Goal: Task Accomplishment & Management: Manage account settings

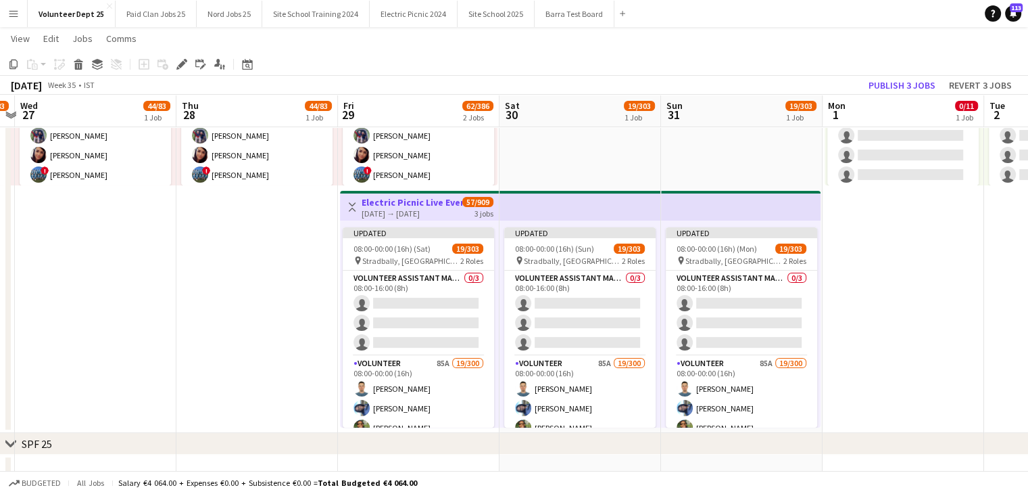
click at [14, 17] on app-icon "Menu" at bounding box center [13, 13] width 11 height 11
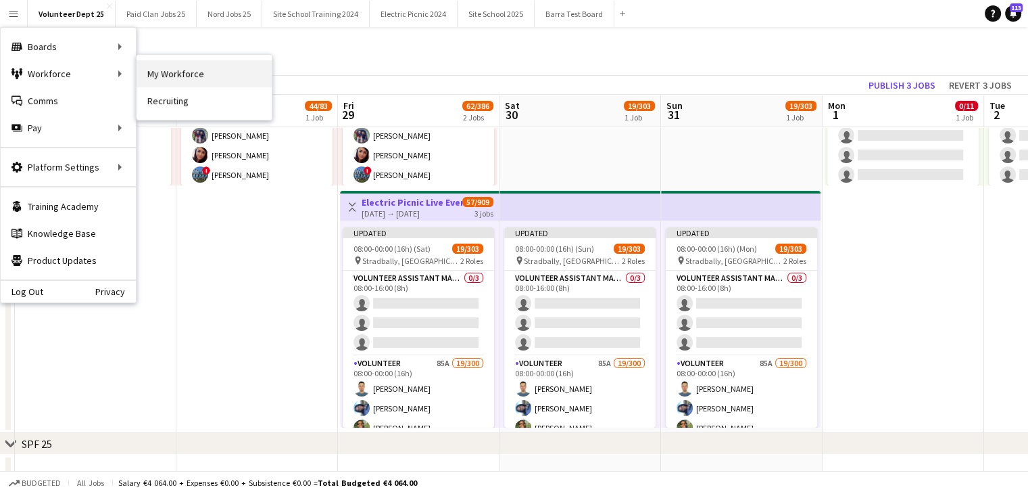
click at [202, 69] on link "My Workforce" at bounding box center [204, 73] width 135 height 27
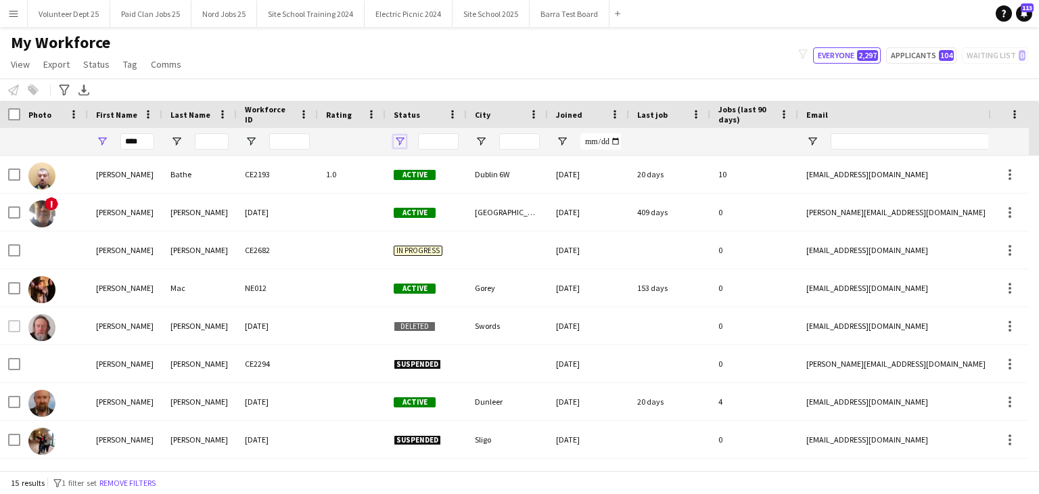
click at [397, 143] on span "Open Filter Menu" at bounding box center [400, 141] width 12 height 12
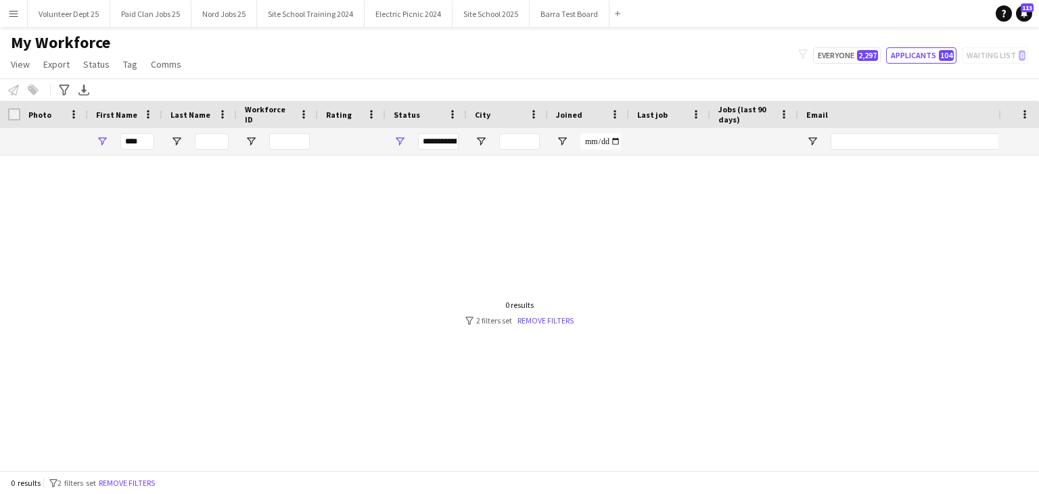
click at [482, 55] on div "My Workforce View Views Default view New view Update view Delete view Edit name…" at bounding box center [519, 55] width 1039 height 46
click at [400, 139] on span "Open Filter Menu" at bounding box center [400, 141] width 12 height 12
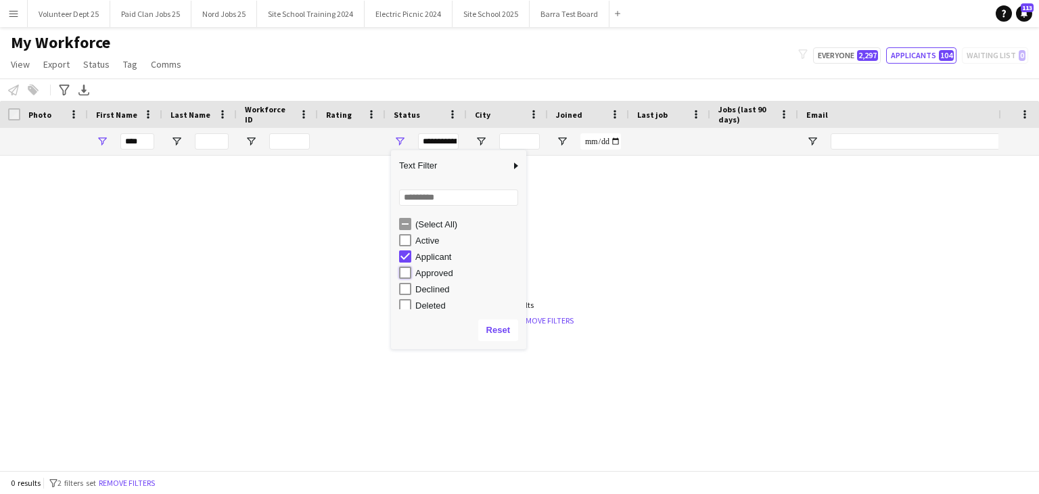
type input "**********"
click at [143, 139] on input "****" at bounding box center [137, 141] width 34 height 16
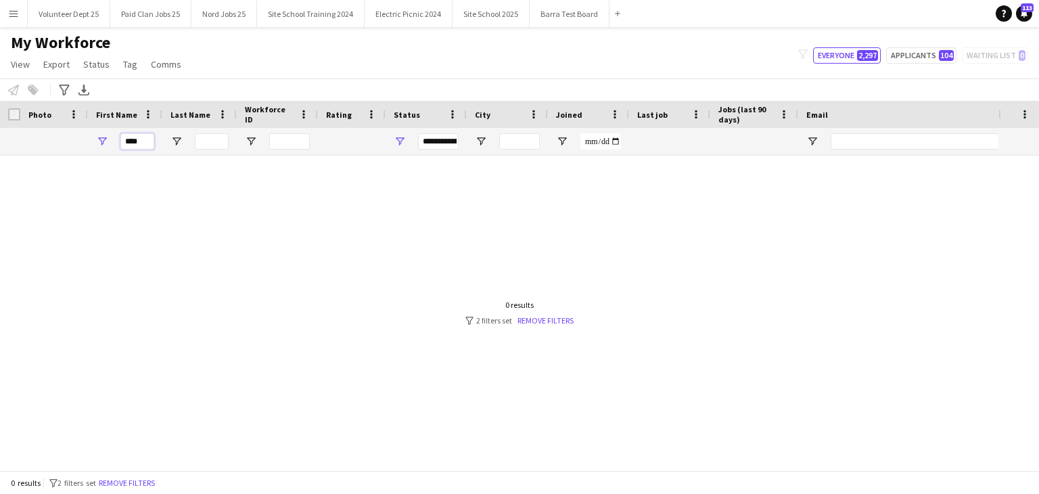
click at [143, 139] on input "****" at bounding box center [137, 141] width 34 height 16
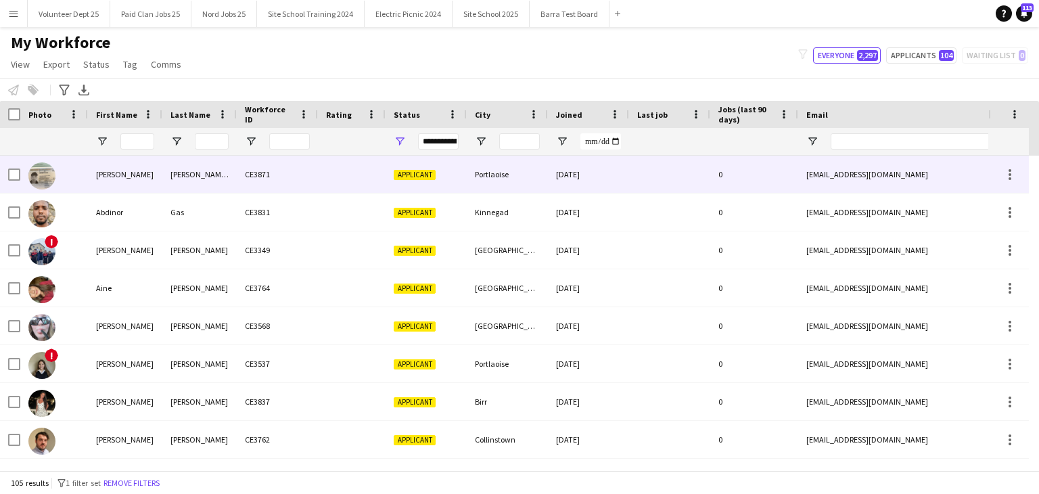
click at [240, 175] on div "CE3871" at bounding box center [277, 174] width 81 height 37
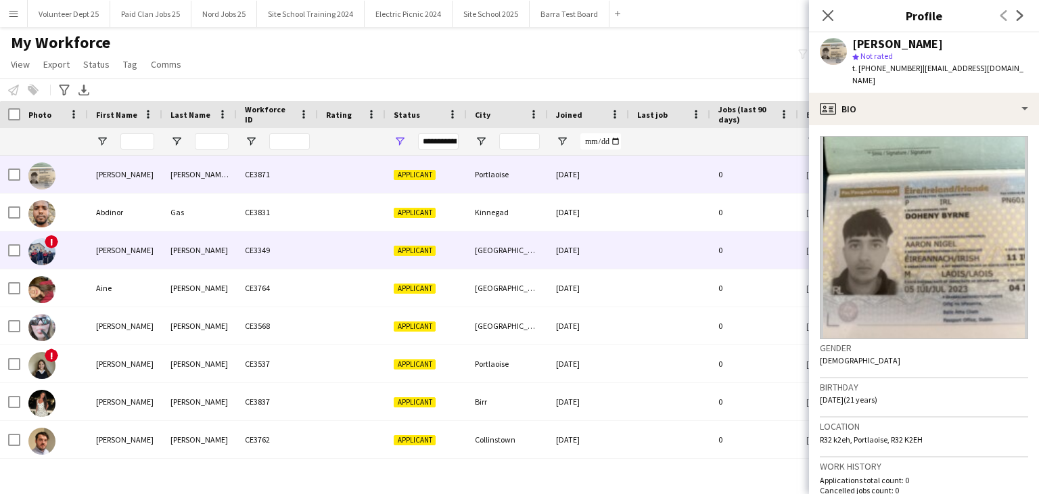
click at [213, 241] on div "[PERSON_NAME]" at bounding box center [199, 249] width 74 height 37
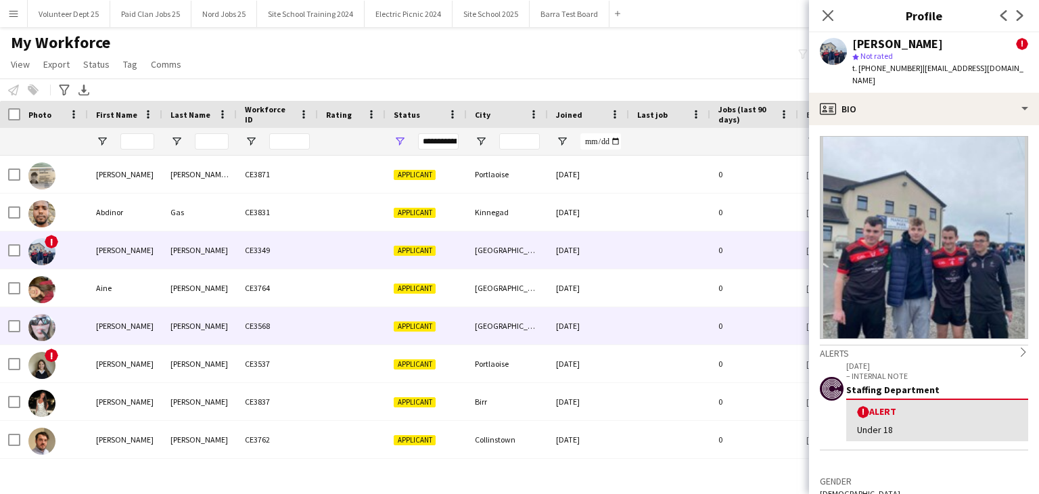
scroll to position [89, 0]
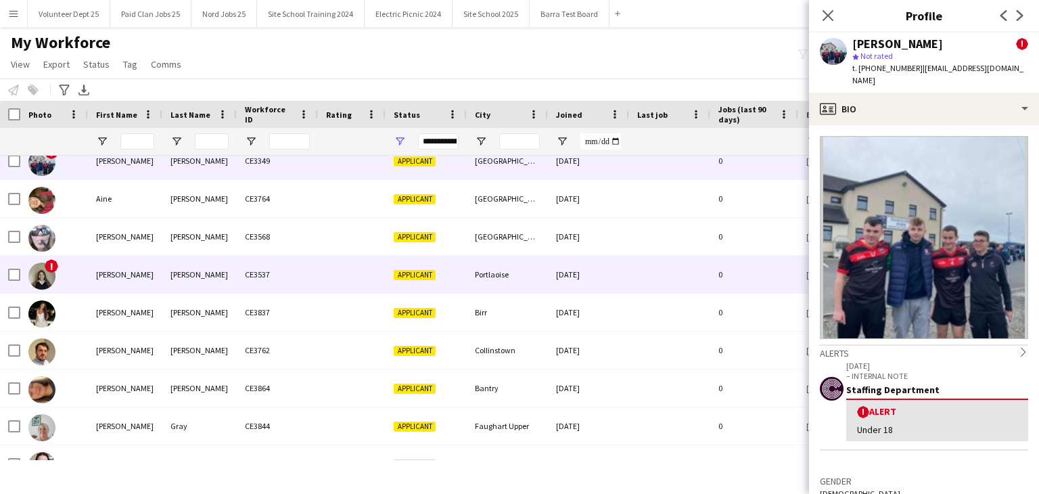
click at [187, 266] on div "[PERSON_NAME]" at bounding box center [199, 274] width 74 height 37
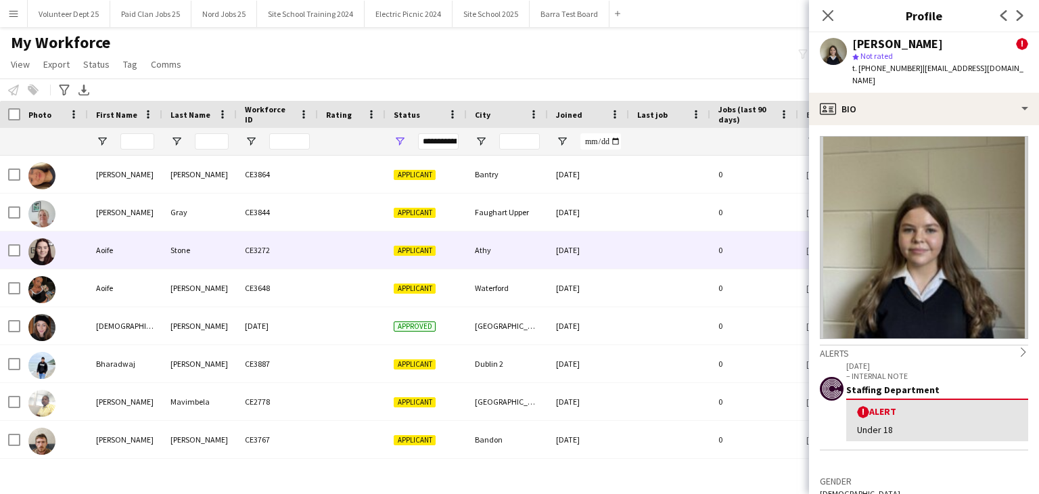
scroll to position [327, 0]
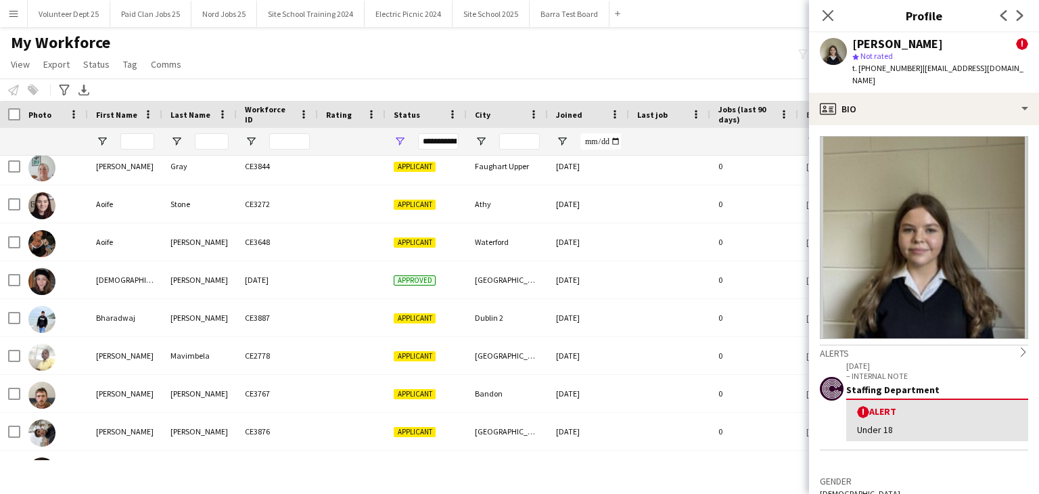
click at [430, 139] on div "**********" at bounding box center [438, 141] width 41 height 16
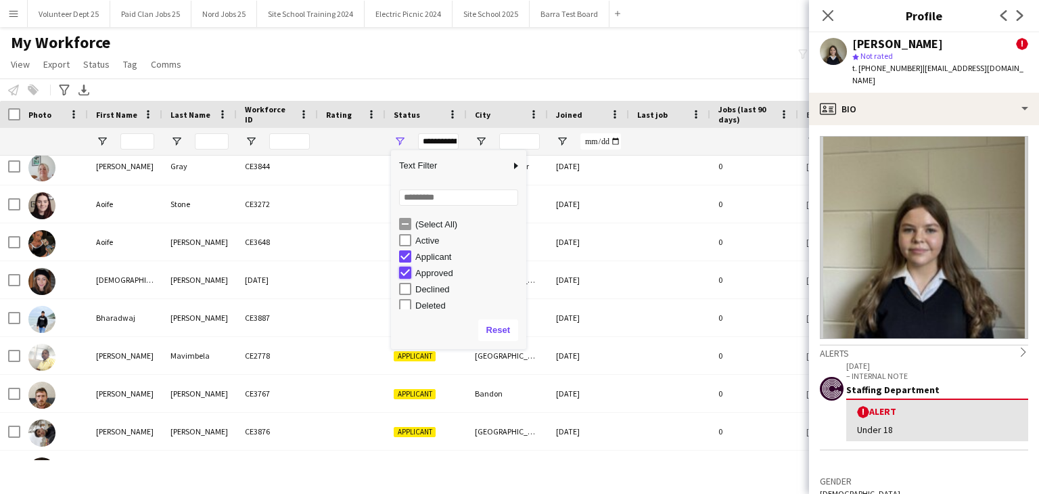
type input "**********"
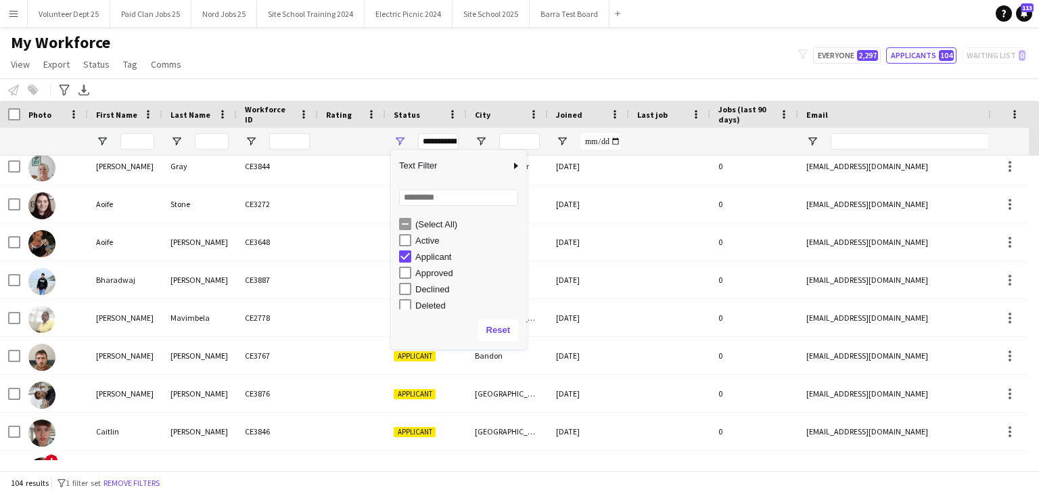
click at [368, 54] on div "My Workforce View Views Default view New view Update view Delete view Edit name…" at bounding box center [519, 55] width 1039 height 46
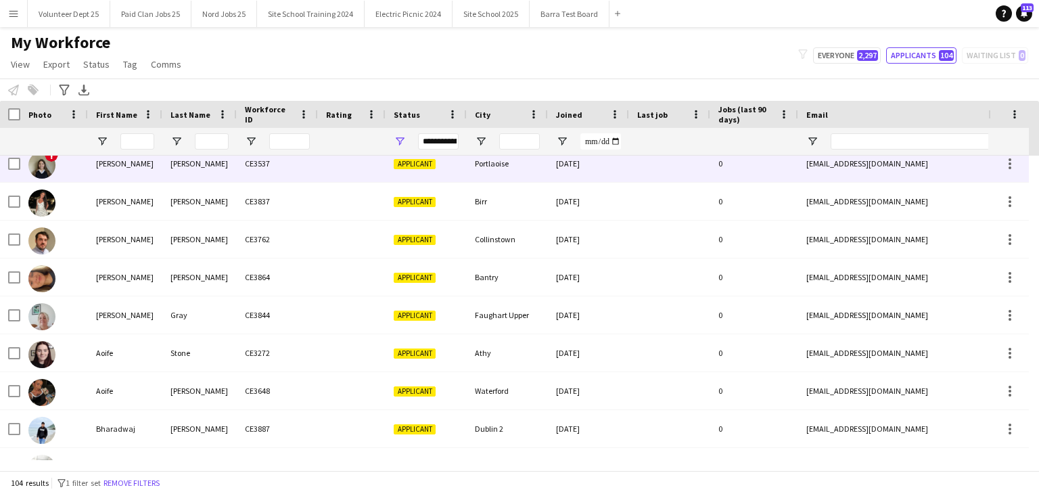
click at [266, 181] on div "CE3537" at bounding box center [277, 163] width 81 height 37
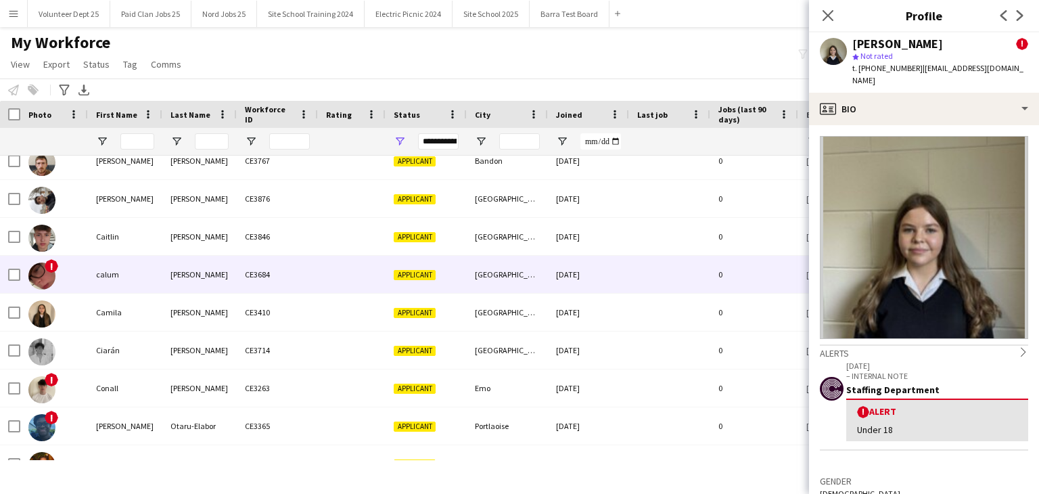
click at [336, 268] on div at bounding box center [352, 274] width 68 height 37
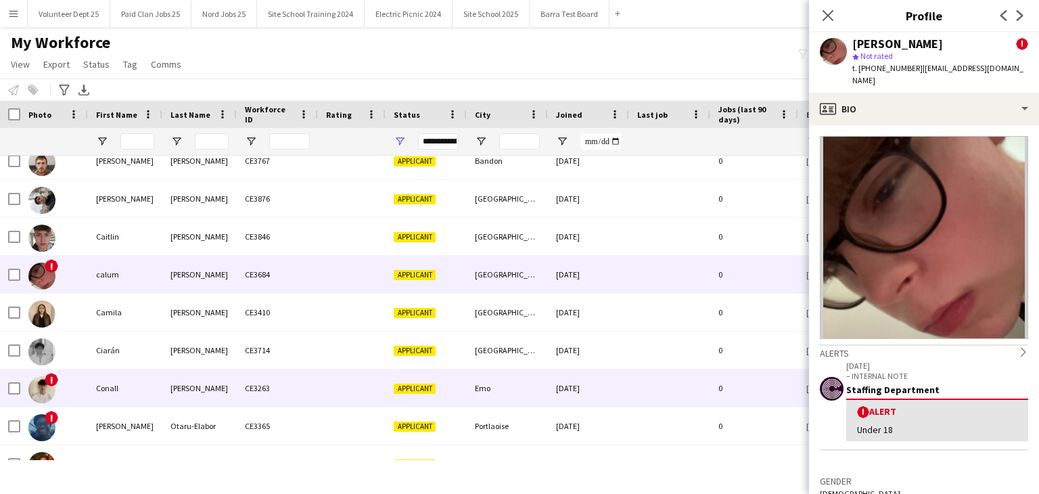
click at [322, 389] on div at bounding box center [352, 387] width 68 height 37
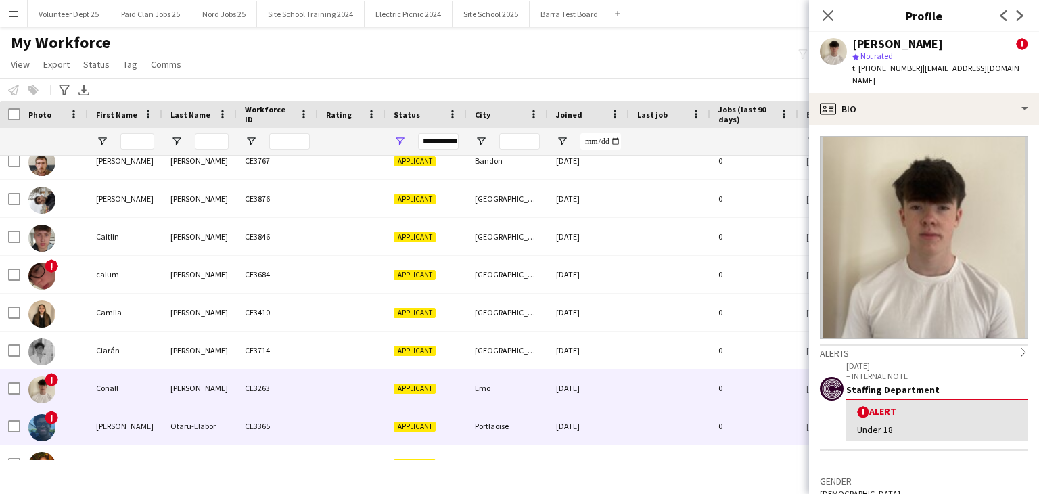
click at [287, 436] on div "CE3365" at bounding box center [277, 425] width 81 height 37
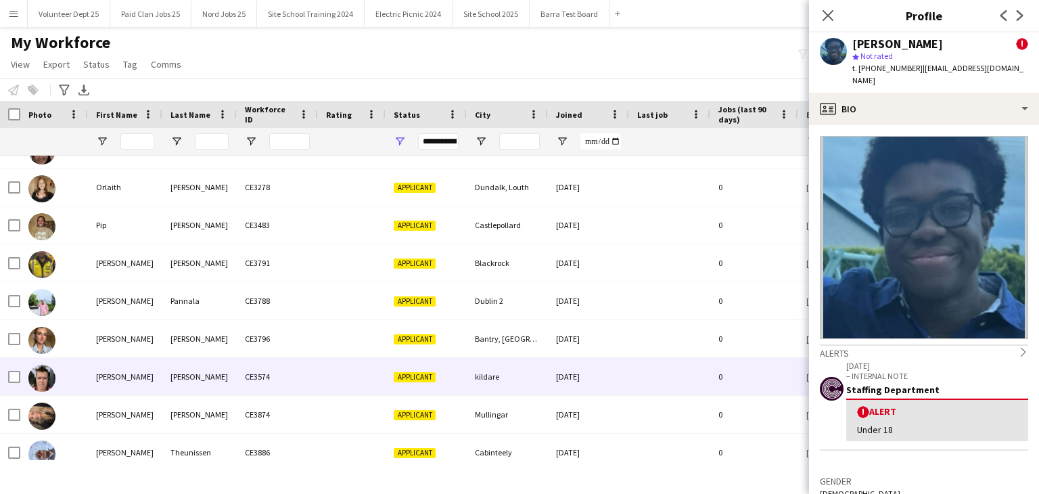
click at [194, 379] on div "[PERSON_NAME]" at bounding box center [199, 376] width 74 height 37
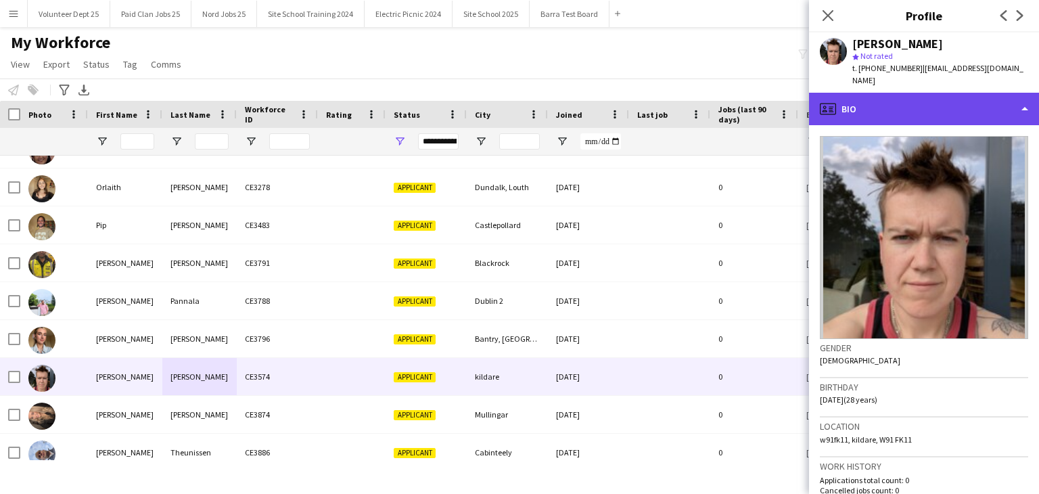
click at [946, 108] on div "profile Bio" at bounding box center [924, 109] width 230 height 32
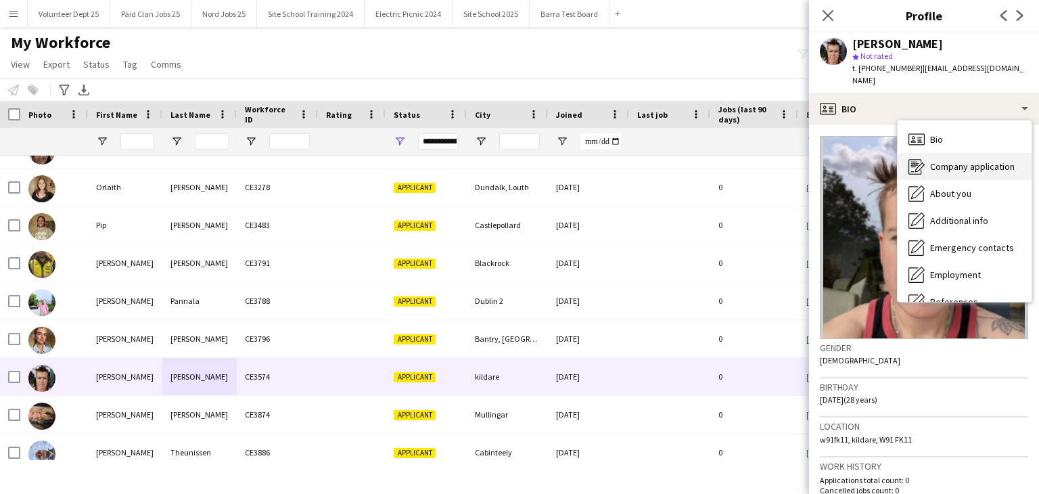
click at [988, 161] on div "Company application Company application" at bounding box center [964, 166] width 134 height 27
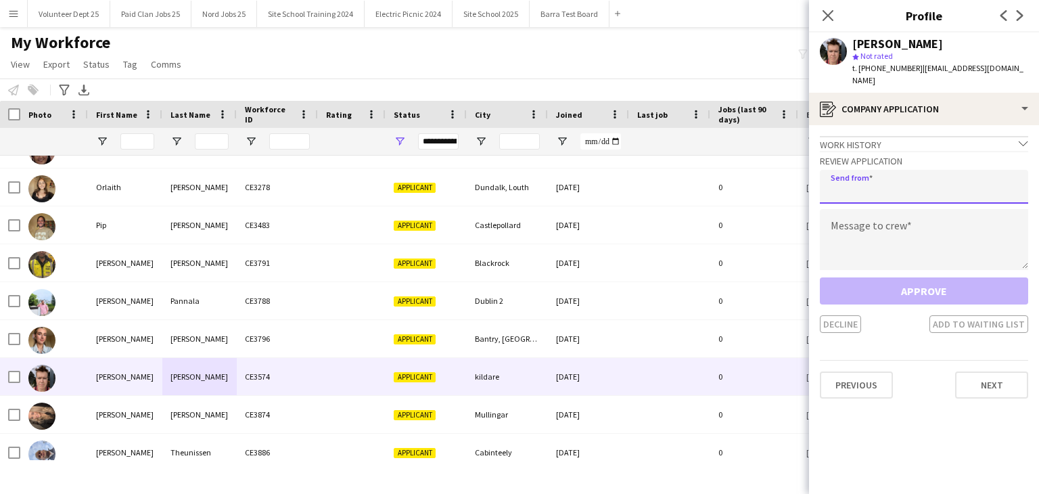
click at [937, 173] on input "email" at bounding box center [923, 187] width 208 height 34
type input "**********"
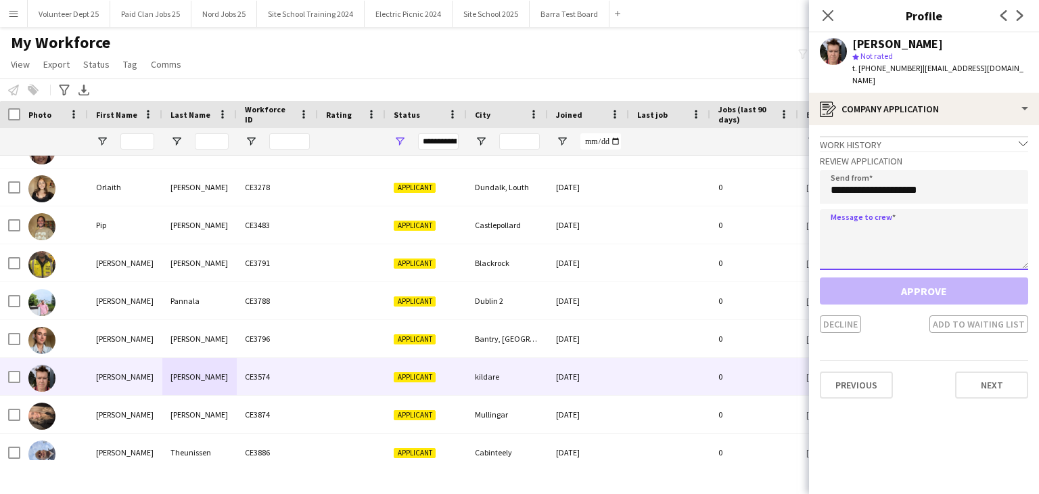
paste textarea "**********"
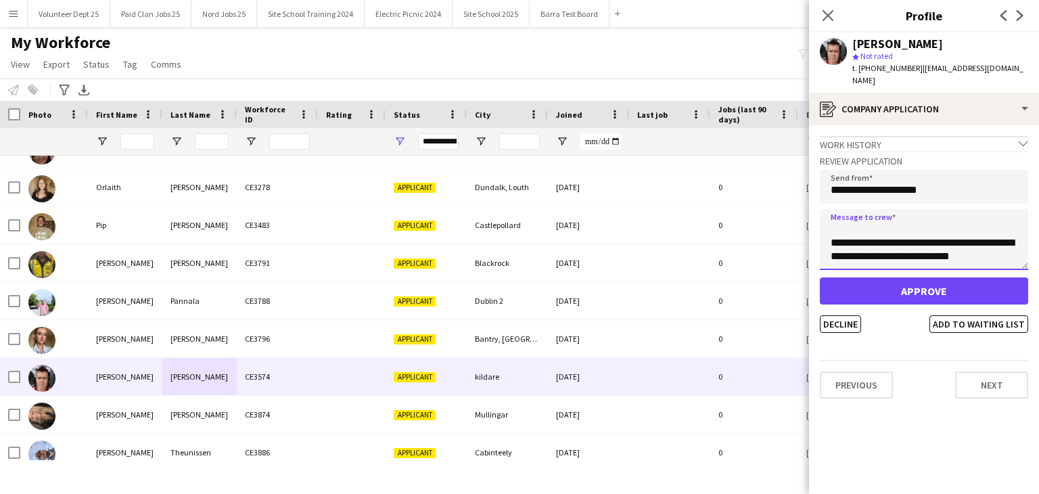
type textarea "**********"
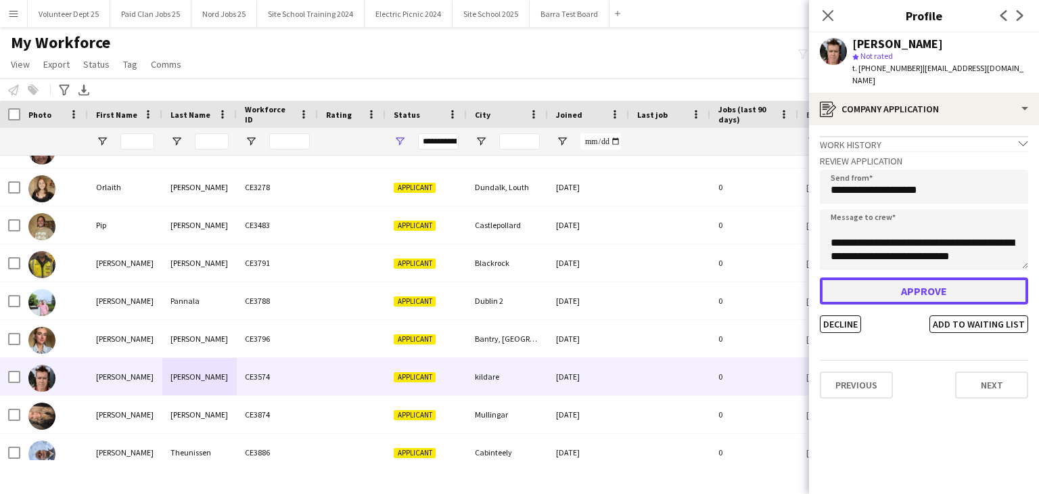
click at [926, 280] on button "Approve" at bounding box center [923, 290] width 208 height 27
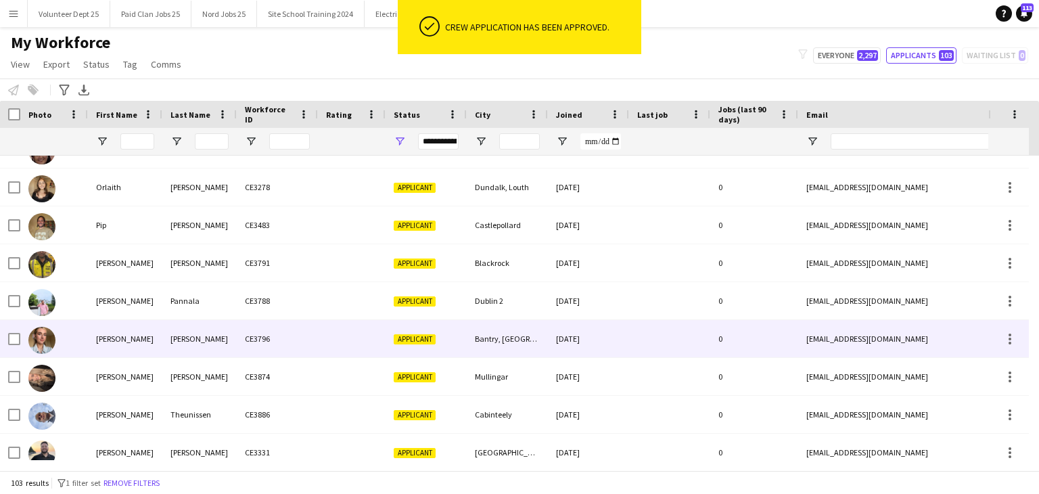
click at [522, 326] on div "Bantry, [GEOGRAPHIC_DATA]" at bounding box center [507, 338] width 81 height 37
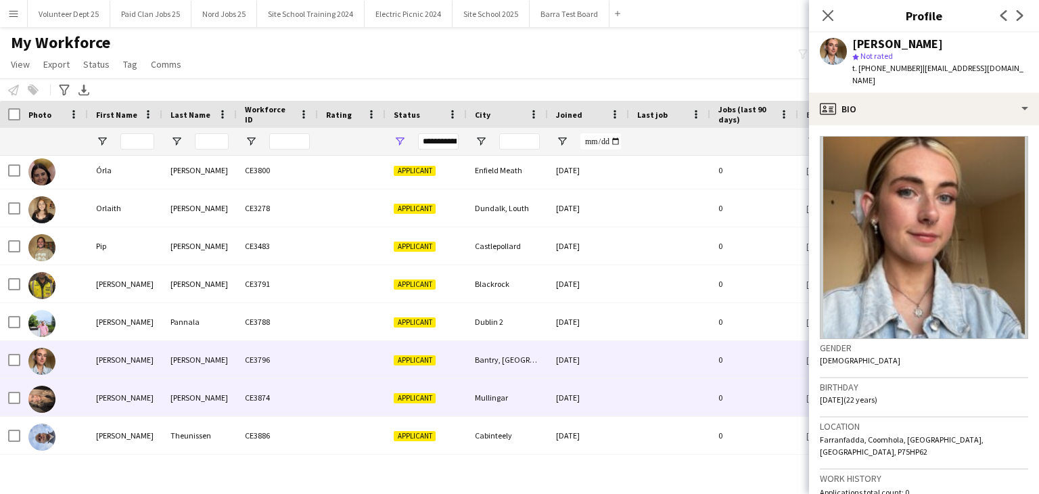
click at [315, 415] on div "CE3874" at bounding box center [277, 397] width 81 height 37
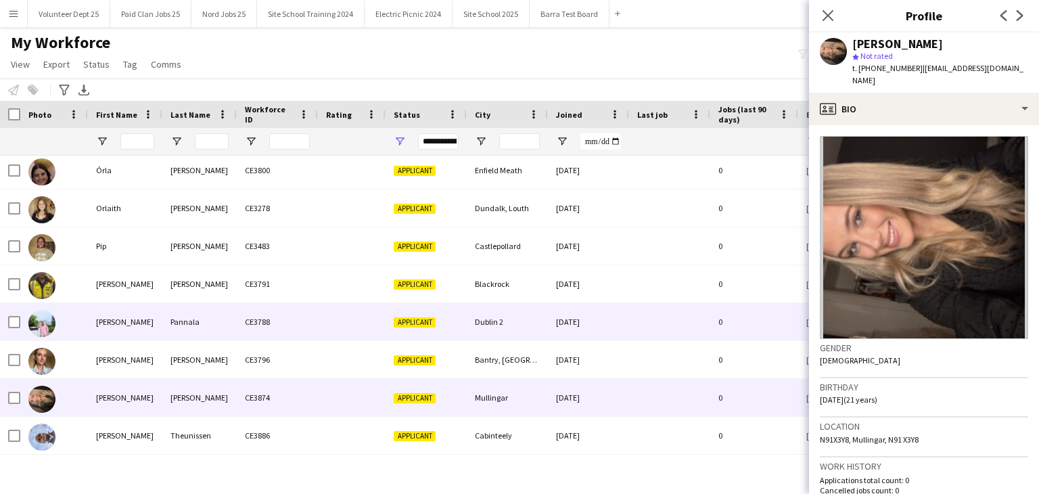
click at [335, 310] on div at bounding box center [352, 321] width 68 height 37
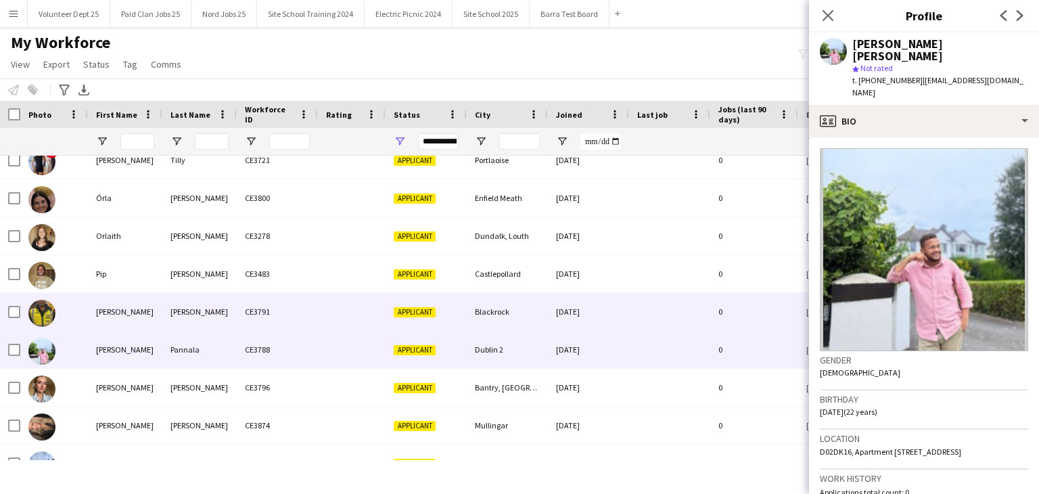
click at [335, 310] on div at bounding box center [352, 311] width 68 height 37
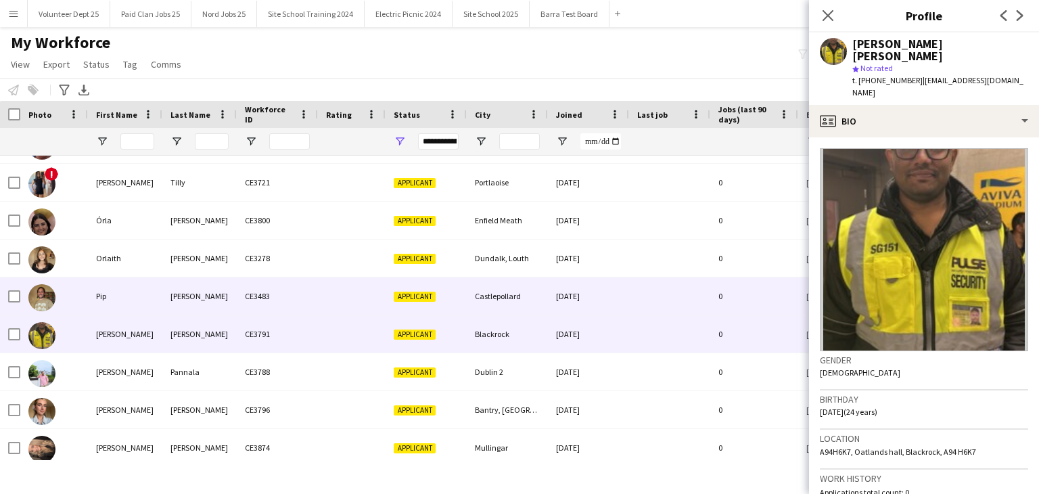
click at [335, 310] on div at bounding box center [352, 295] width 68 height 37
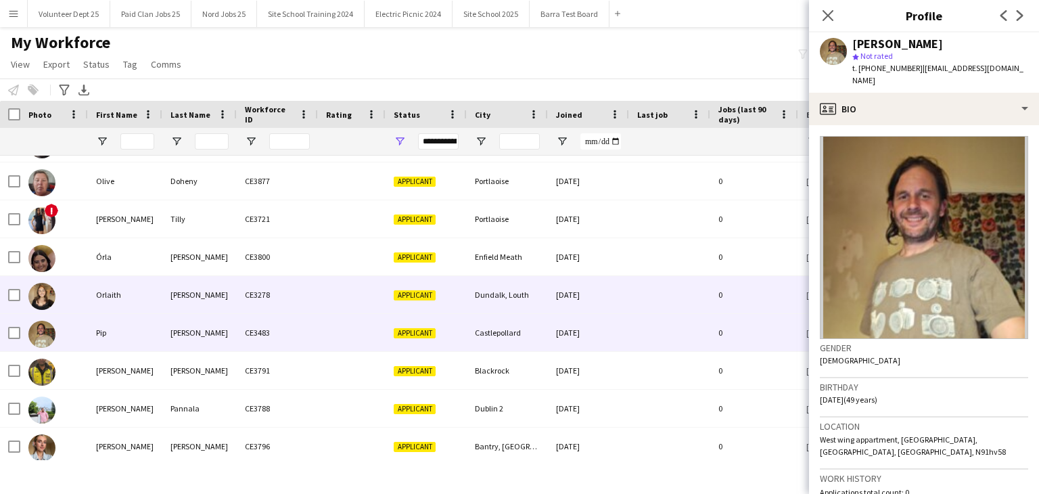
click at [335, 310] on div at bounding box center [352, 294] width 68 height 37
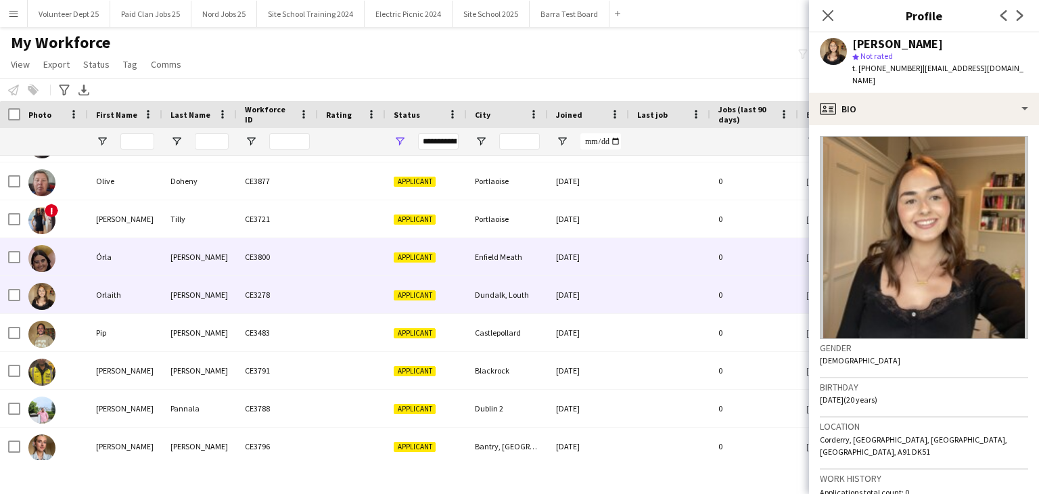
click at [335, 268] on div at bounding box center [352, 256] width 68 height 37
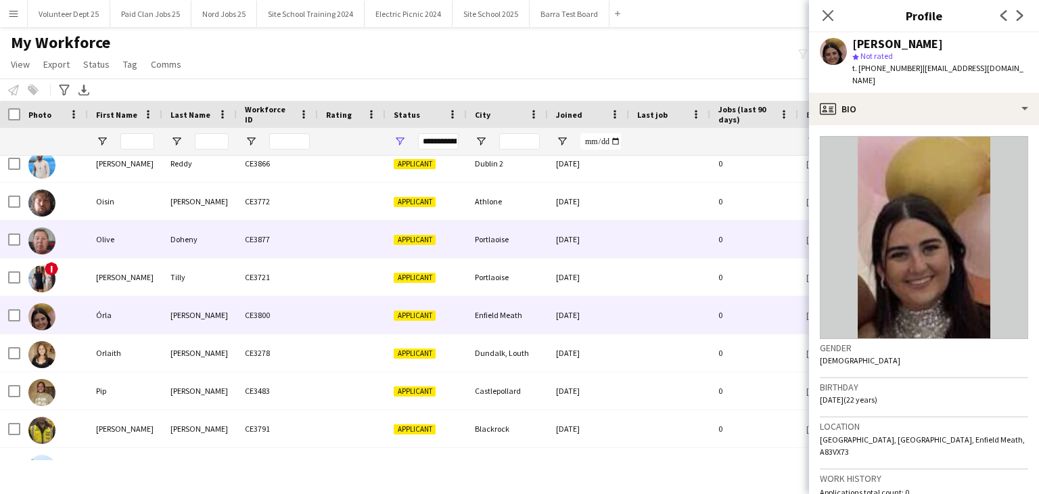
click at [306, 228] on div "CE3877" at bounding box center [277, 238] width 81 height 37
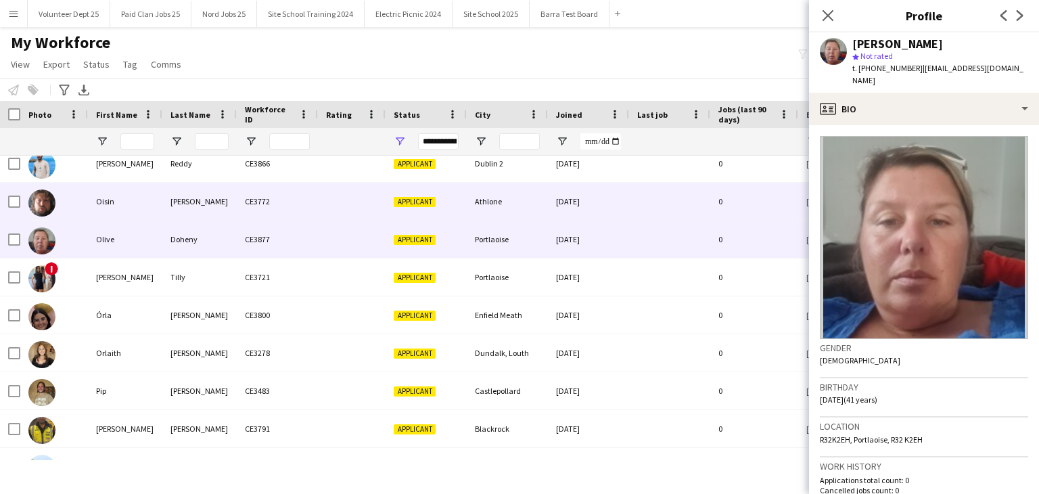
click at [325, 193] on div at bounding box center [352, 201] width 68 height 37
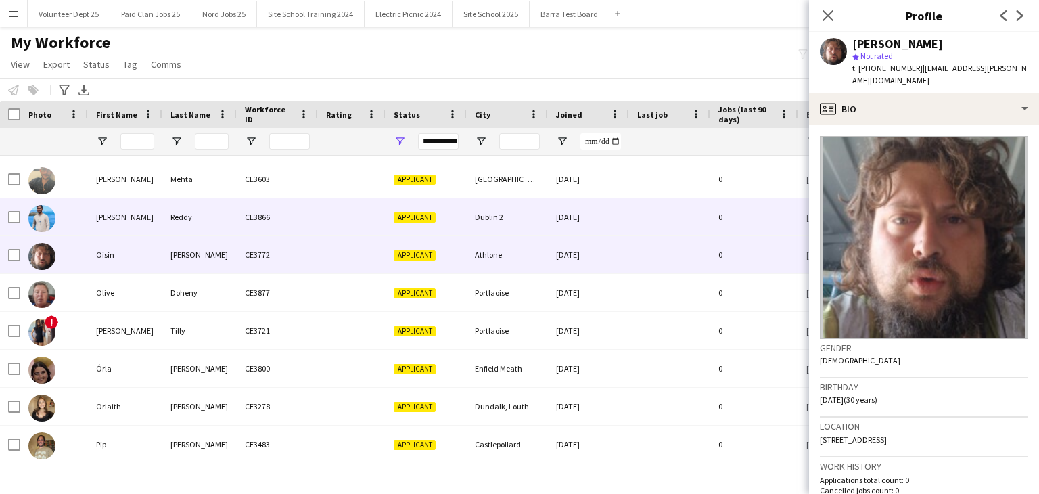
click at [316, 202] on div "CE3866" at bounding box center [277, 216] width 81 height 37
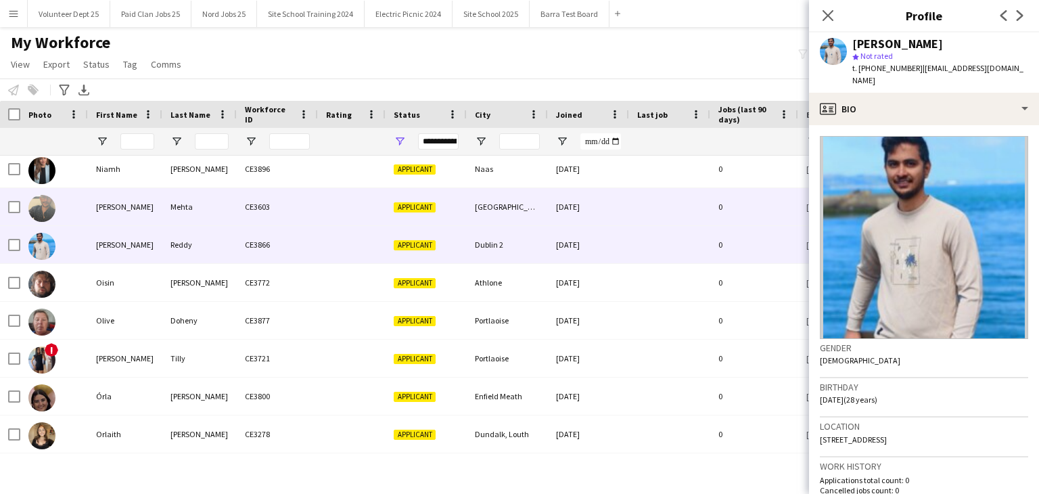
click at [316, 202] on div "CE3603" at bounding box center [277, 206] width 81 height 37
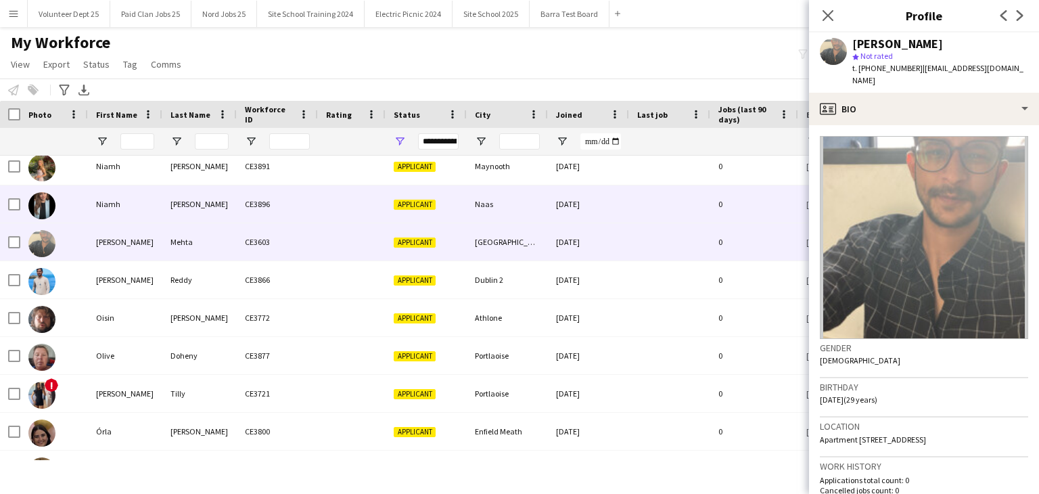
click at [316, 202] on div "CE3896" at bounding box center [277, 203] width 81 height 37
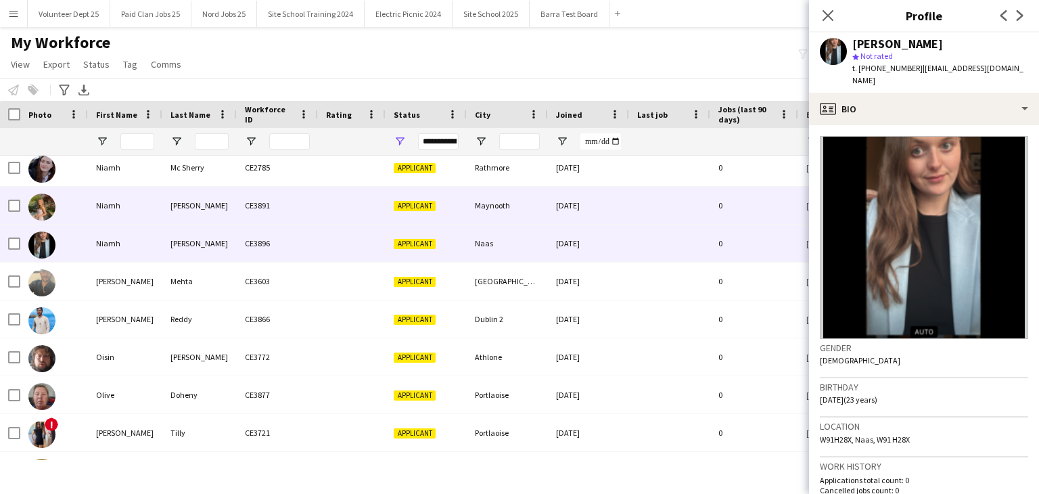
click at [316, 202] on div "CE3891" at bounding box center [277, 205] width 81 height 37
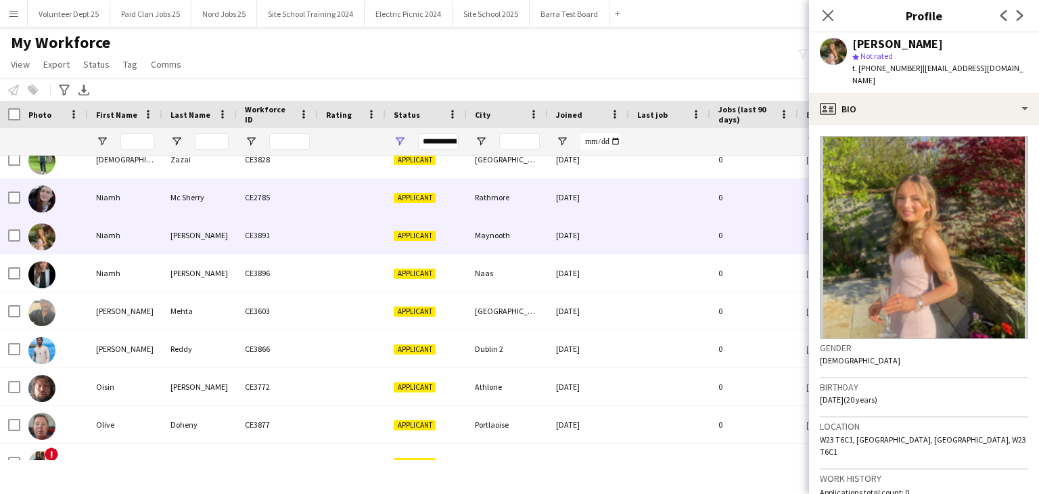
click at [316, 202] on div "CE2785" at bounding box center [277, 196] width 81 height 37
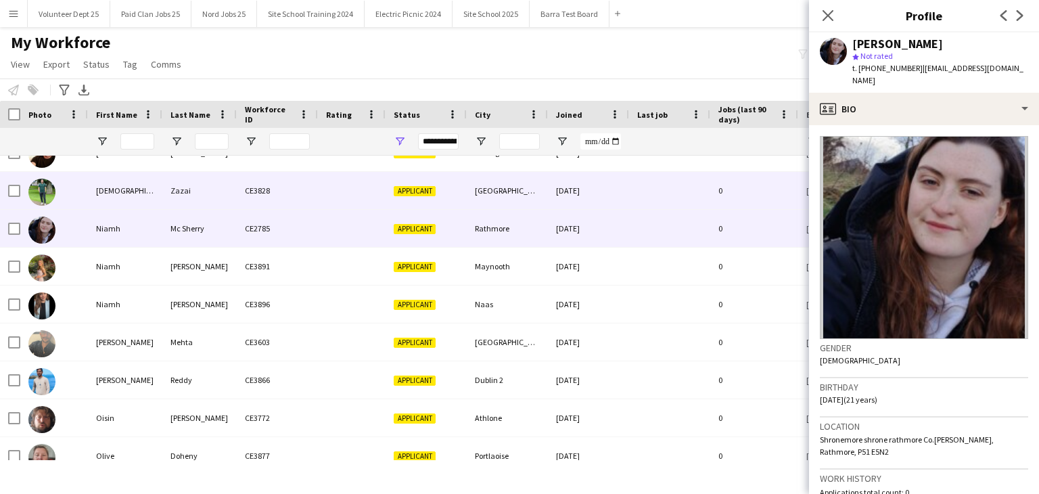
click at [316, 202] on div "CE3828" at bounding box center [277, 190] width 81 height 37
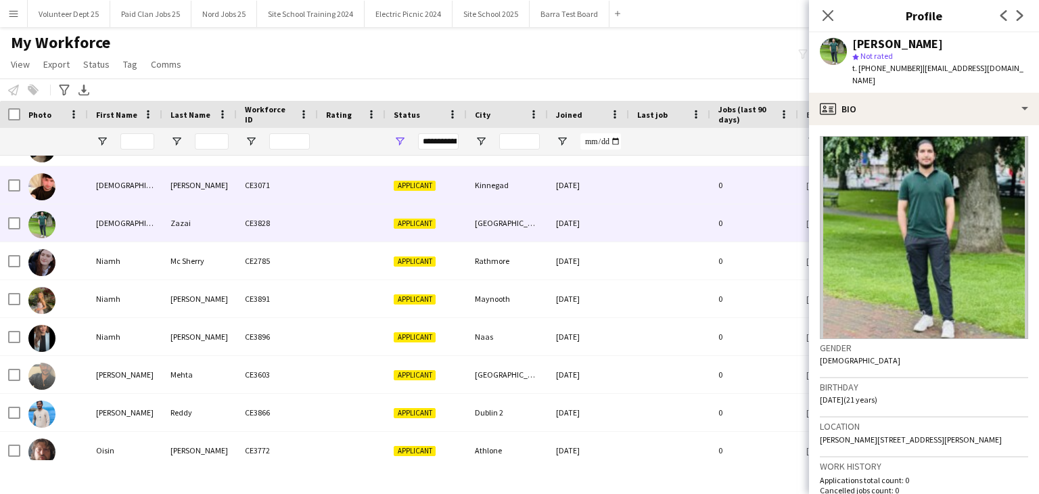
click at [316, 202] on div "CE3071" at bounding box center [277, 184] width 81 height 37
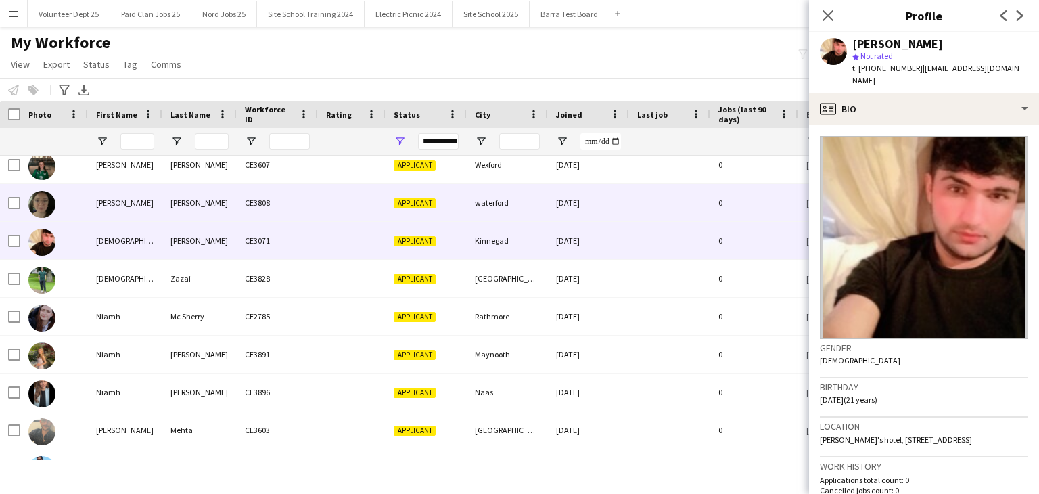
click at [316, 202] on div "CE3808" at bounding box center [277, 202] width 81 height 37
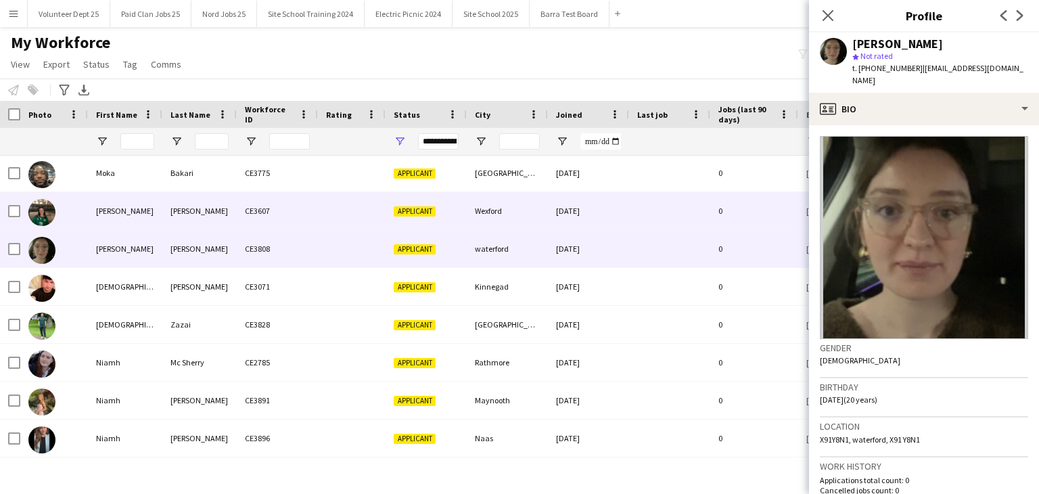
click at [316, 202] on div "CE3607" at bounding box center [277, 210] width 81 height 37
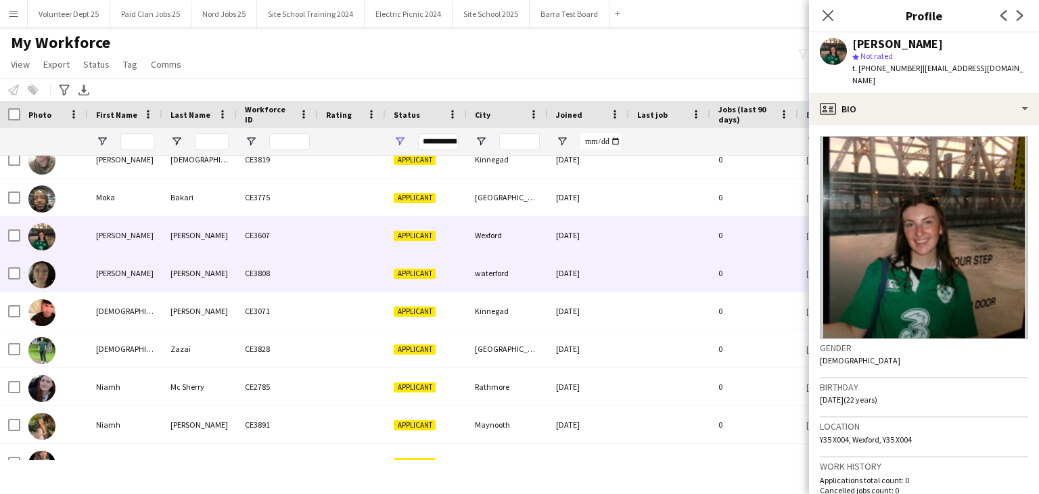
click at [326, 266] on div at bounding box center [352, 272] width 68 height 37
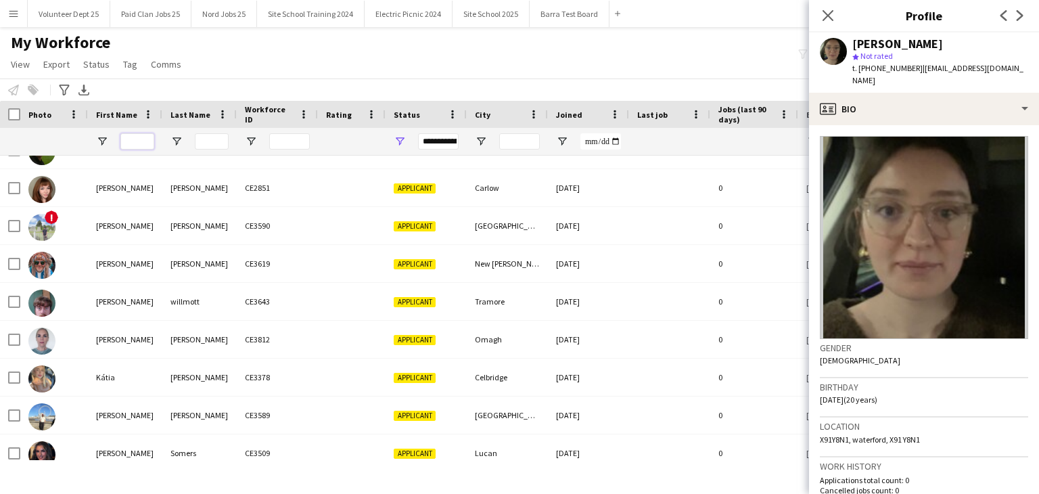
click at [141, 144] on input "First Name Filter Input" at bounding box center [137, 141] width 34 height 16
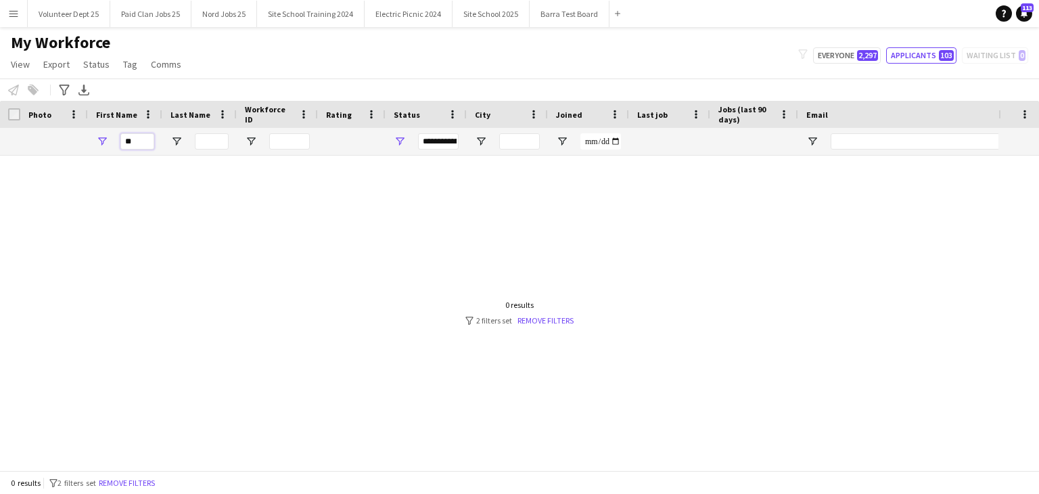
type input "*"
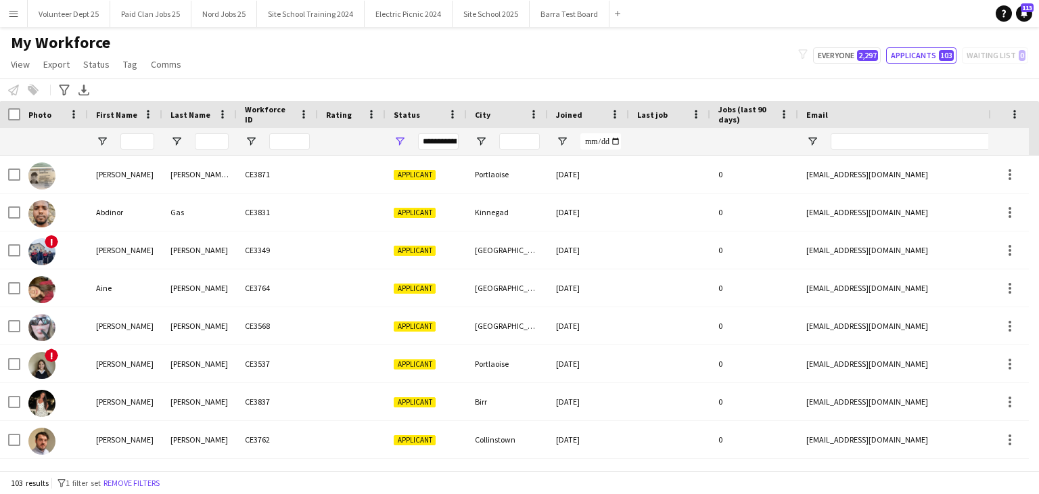
drag, startPoint x: 391, startPoint y: 136, endPoint x: 402, endPoint y: 142, distance: 13.0
click at [402, 142] on div "**********" at bounding box center [425, 141] width 81 height 27
click at [402, 142] on span "Open Filter Menu" at bounding box center [400, 141] width 12 height 12
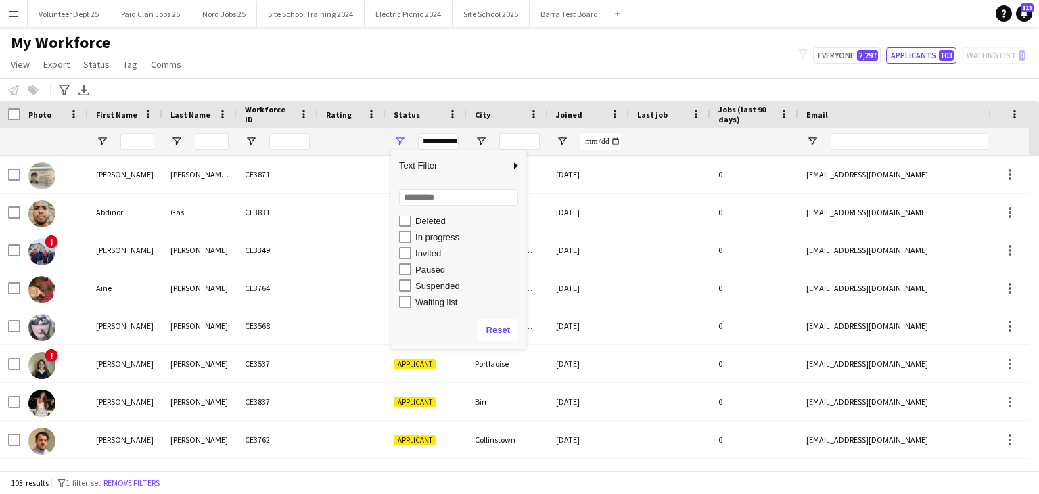
click at [435, 238] on div "In progress" at bounding box center [468, 237] width 107 height 10
type input "**********"
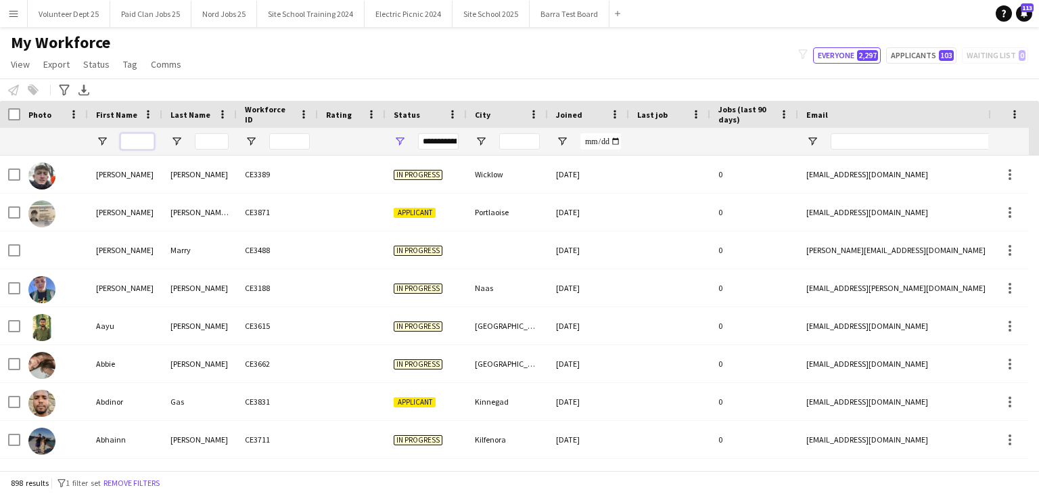
click at [141, 136] on input "First Name Filter Input" at bounding box center [137, 141] width 34 height 16
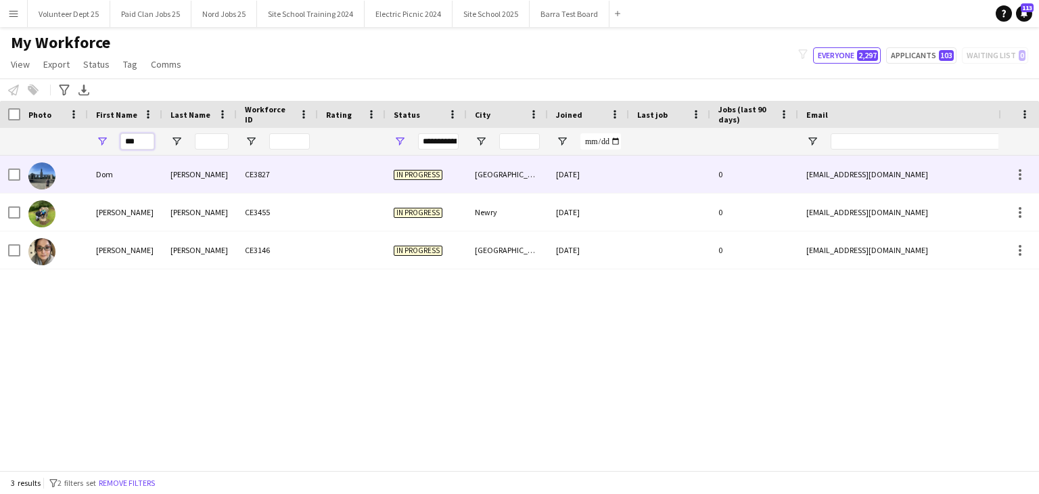
type input "***"
click at [163, 174] on div "[PERSON_NAME]" at bounding box center [199, 174] width 74 height 37
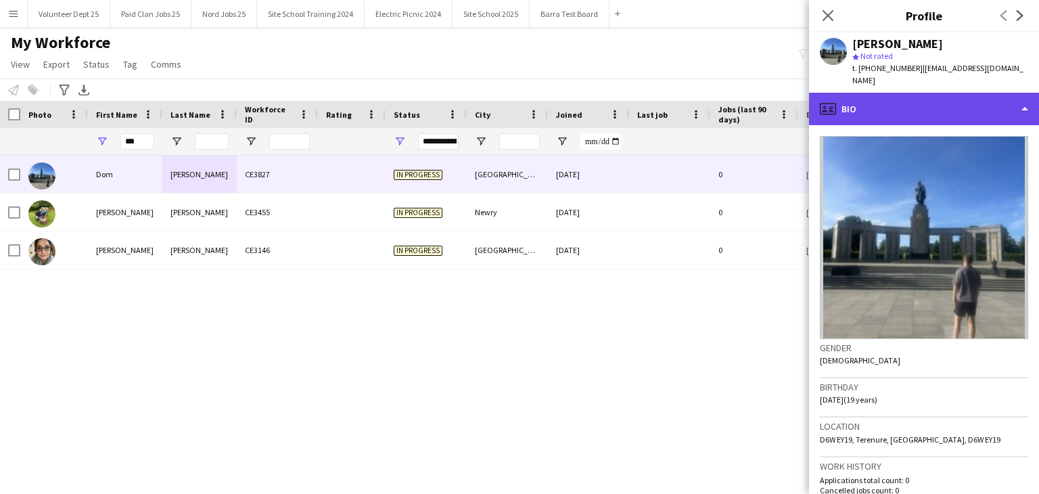
click at [955, 108] on div "profile Bio" at bounding box center [924, 109] width 230 height 32
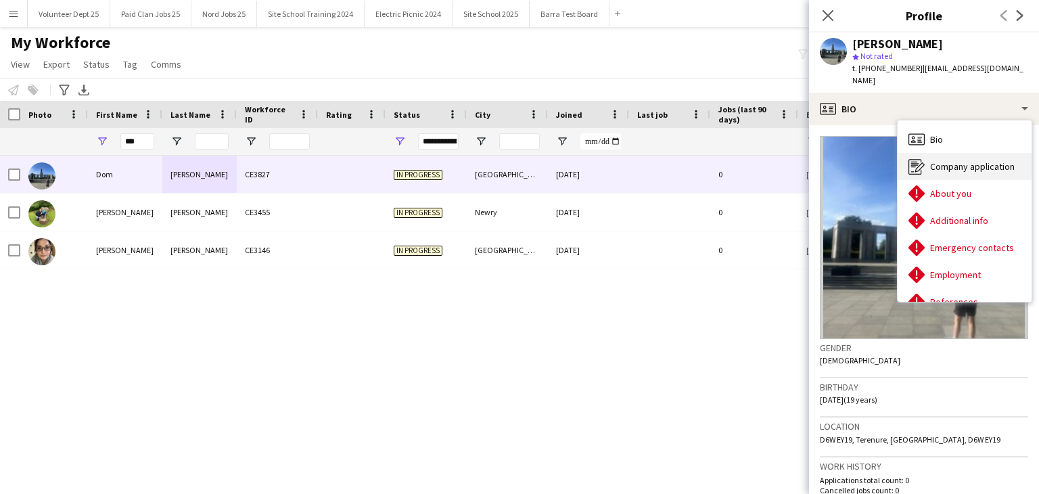
click at [970, 160] on span "Company application" at bounding box center [972, 166] width 85 height 12
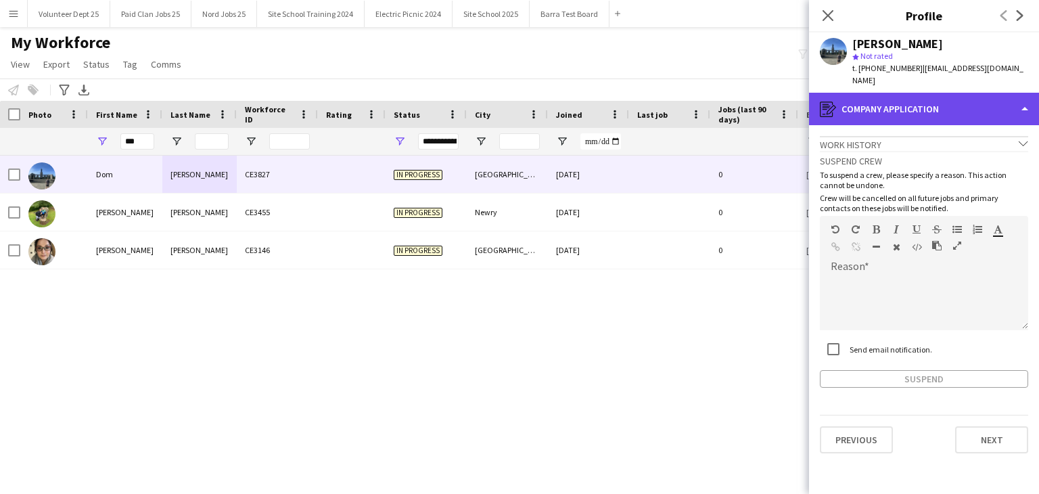
click at [920, 93] on div "register Company application" at bounding box center [924, 109] width 230 height 32
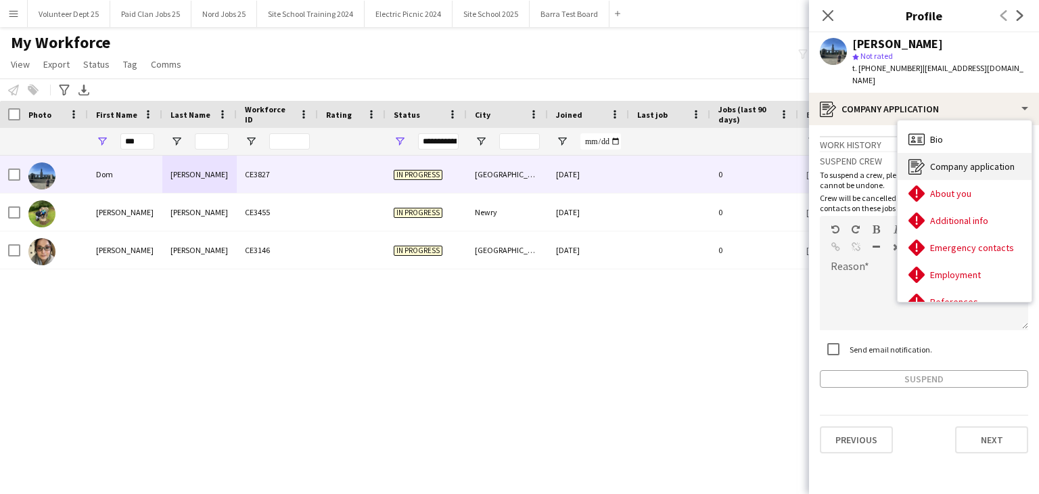
click at [976, 160] on span "Company application" at bounding box center [972, 166] width 85 height 12
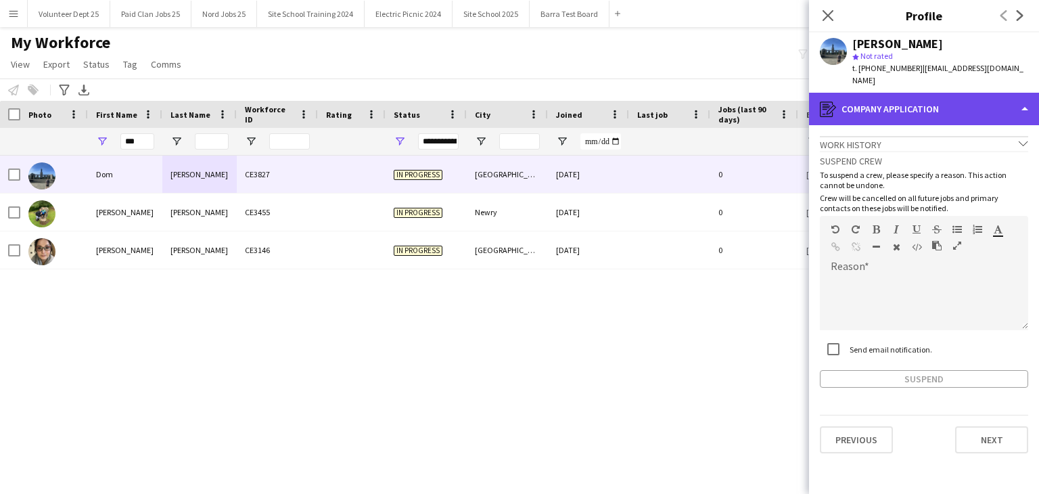
click at [899, 93] on div "register Company application" at bounding box center [924, 109] width 230 height 32
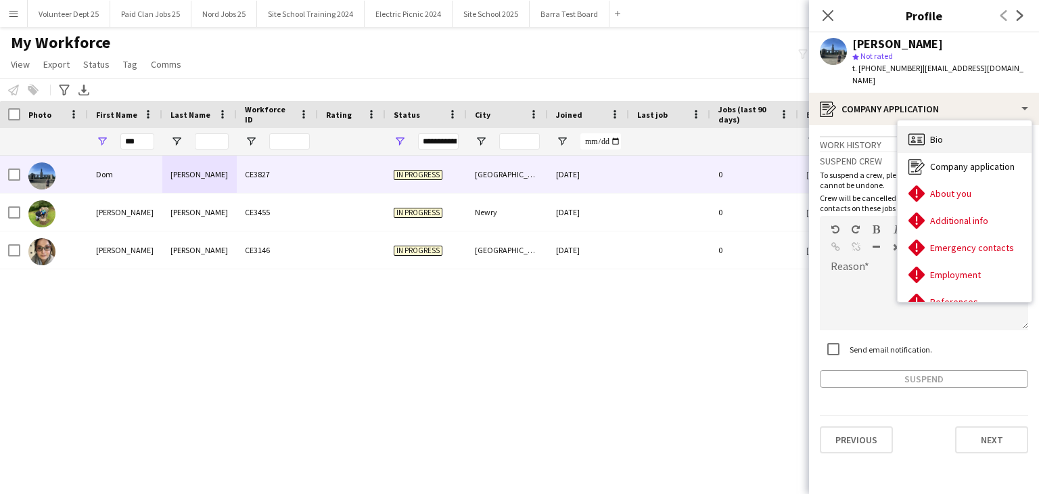
click at [976, 136] on div "Bio Bio" at bounding box center [964, 139] width 134 height 27
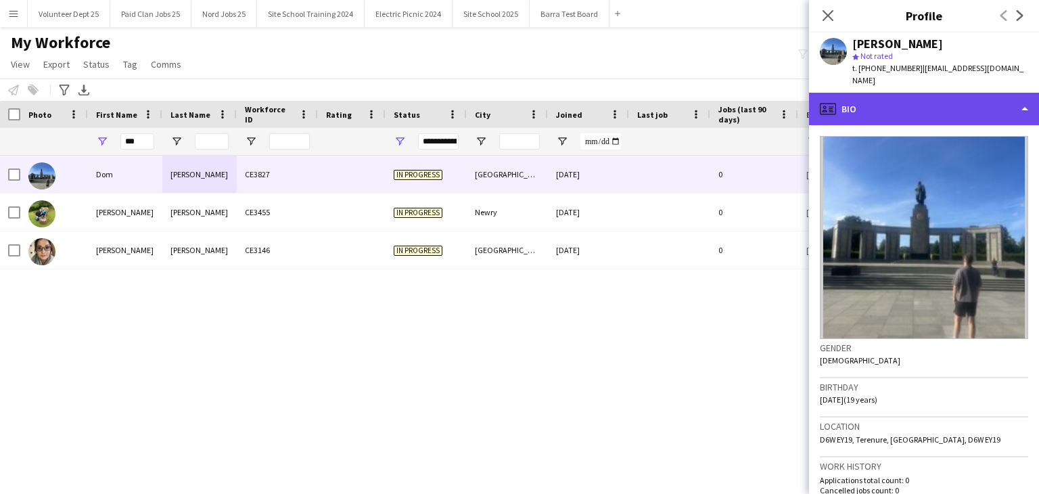
click at [967, 95] on div "profile Bio" at bounding box center [924, 109] width 230 height 32
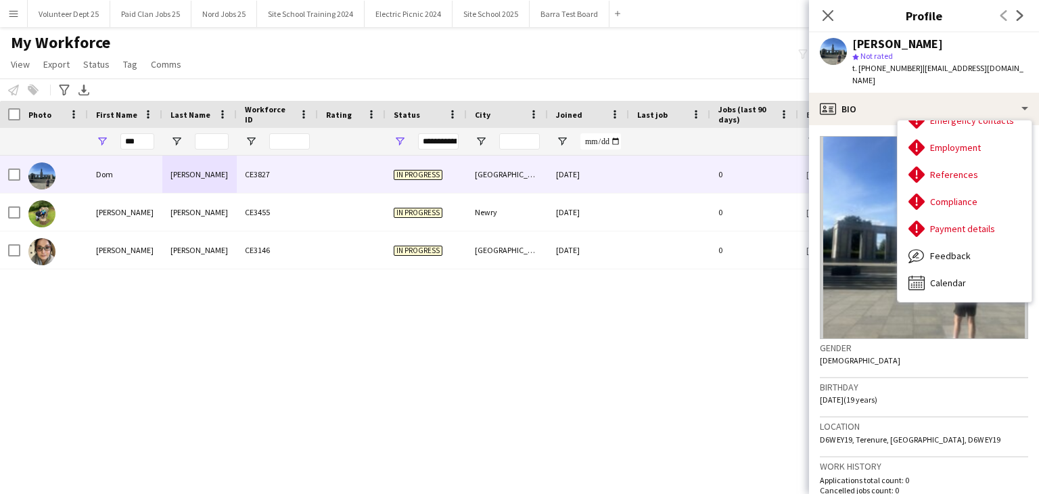
click at [917, 391] on div "Birthday [DEMOGRAPHIC_DATA] (19 years)" at bounding box center [923, 397] width 208 height 39
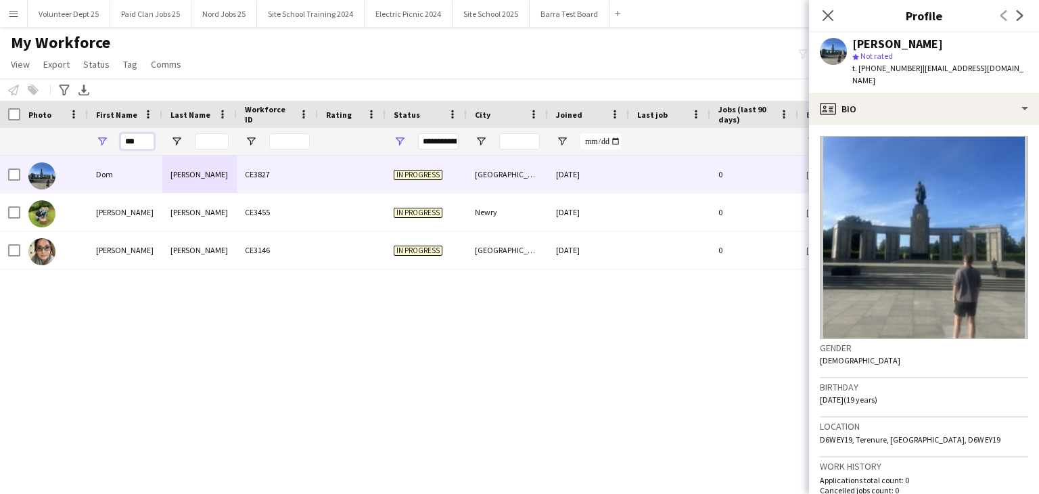
click at [143, 147] on input "***" at bounding box center [137, 141] width 34 height 16
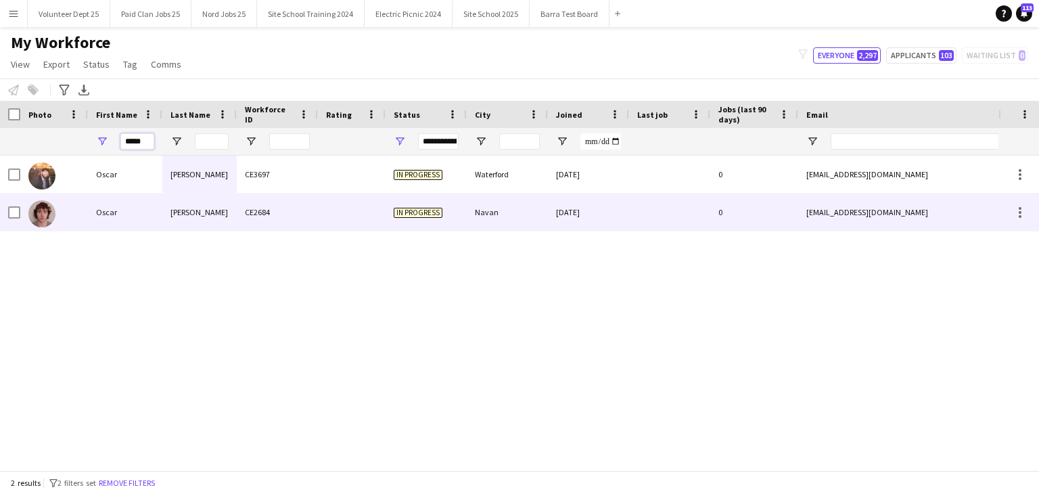
type input "*****"
click at [189, 218] on div "[PERSON_NAME]" at bounding box center [199, 211] width 74 height 37
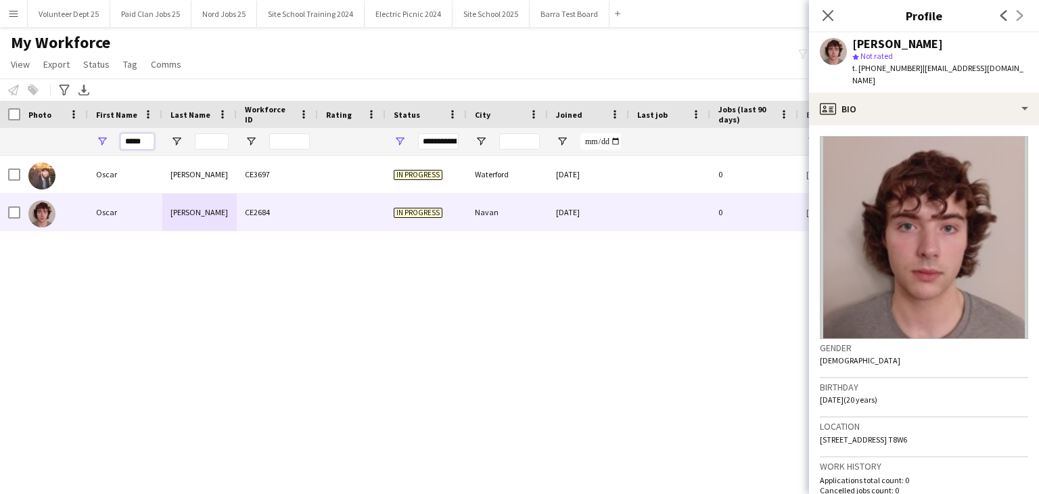
click at [145, 139] on input "*****" at bounding box center [137, 141] width 34 height 16
click at [87, 17] on button "Volunteer Dept 25 Close" at bounding box center [69, 14] width 82 height 26
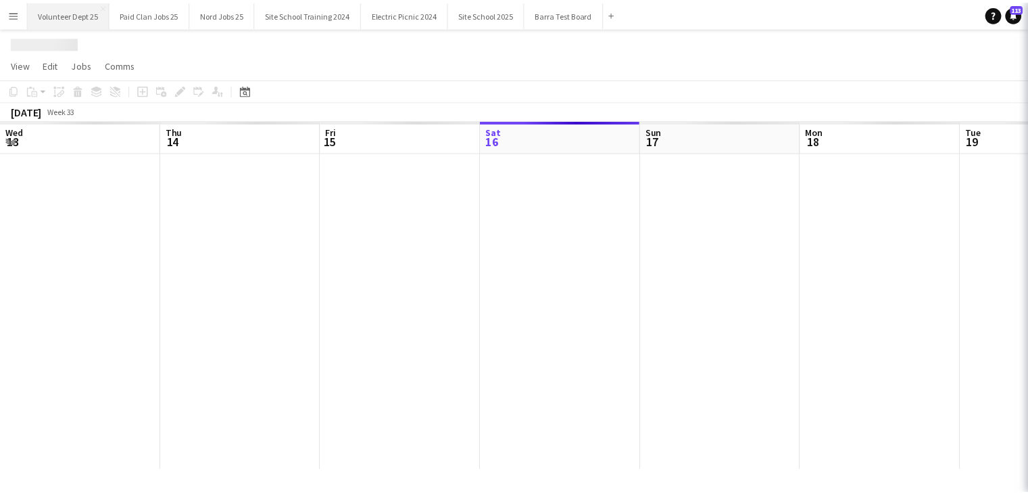
scroll to position [0, 323]
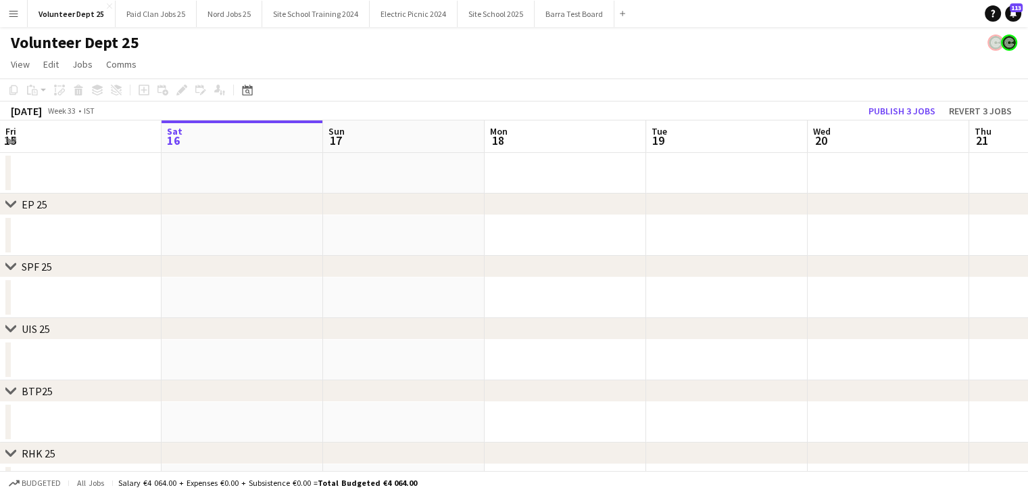
click at [586, 249] on app-date-cell at bounding box center [566, 235] width 162 height 41
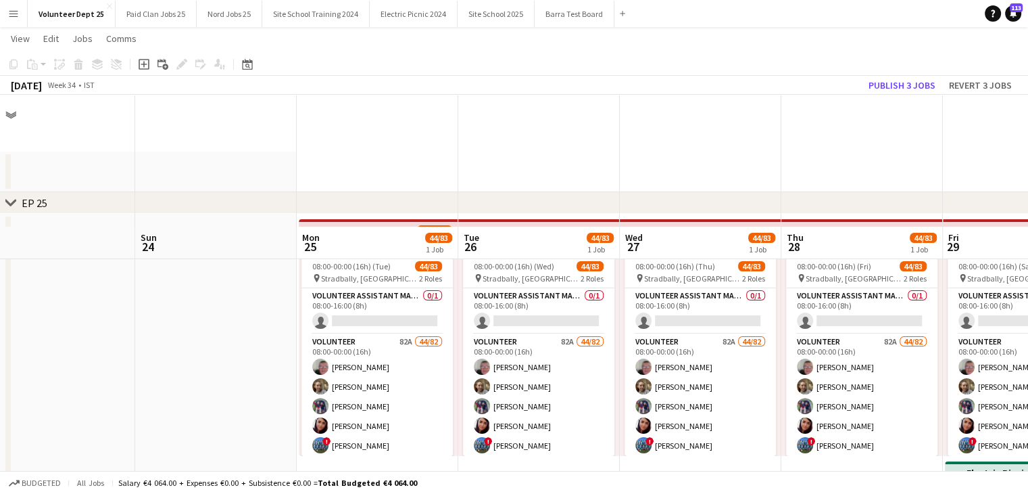
scroll to position [132, 0]
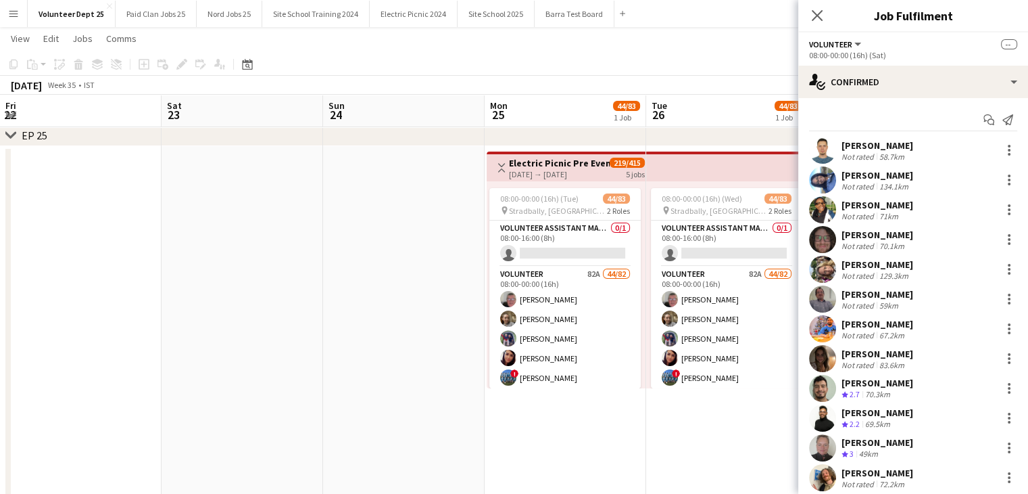
scroll to position [416, 0]
